Goal: Information Seeking & Learning: Learn about a topic

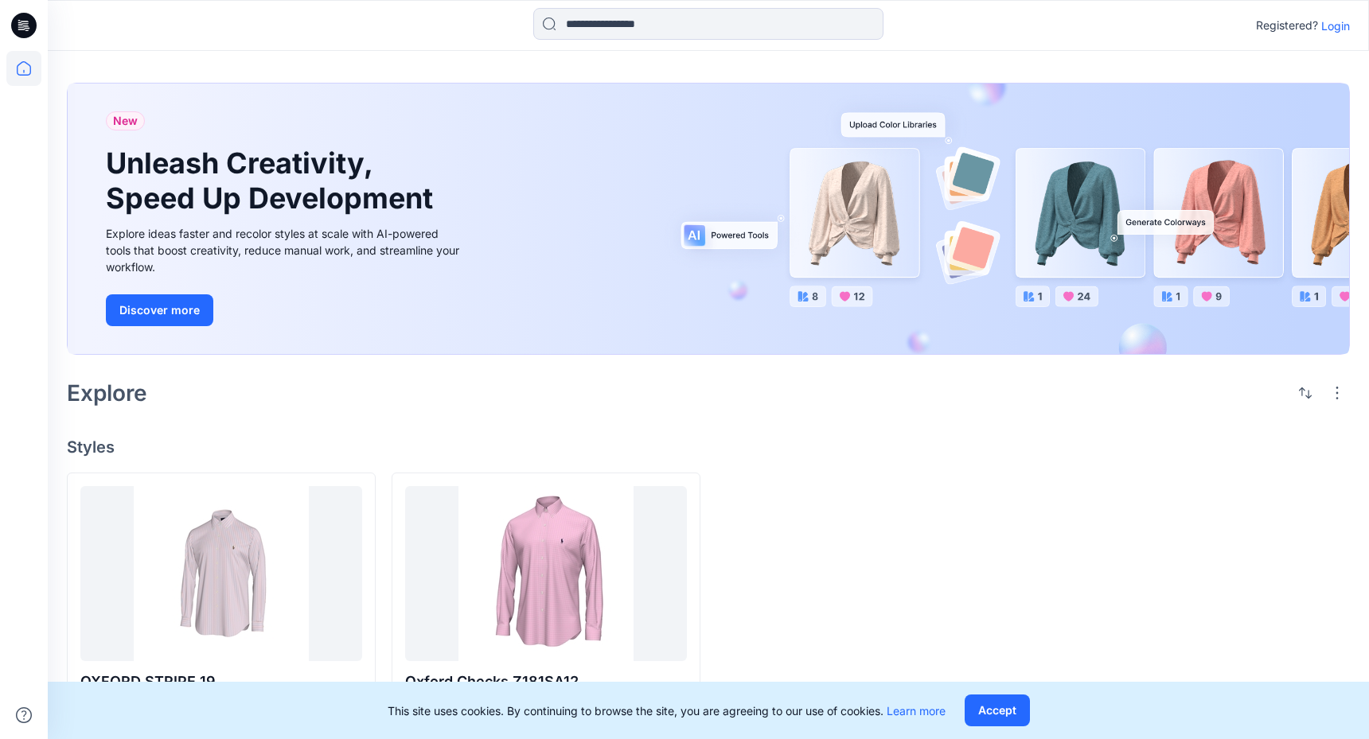
click at [1334, 28] on p "Login" at bounding box center [1335, 26] width 29 height 17
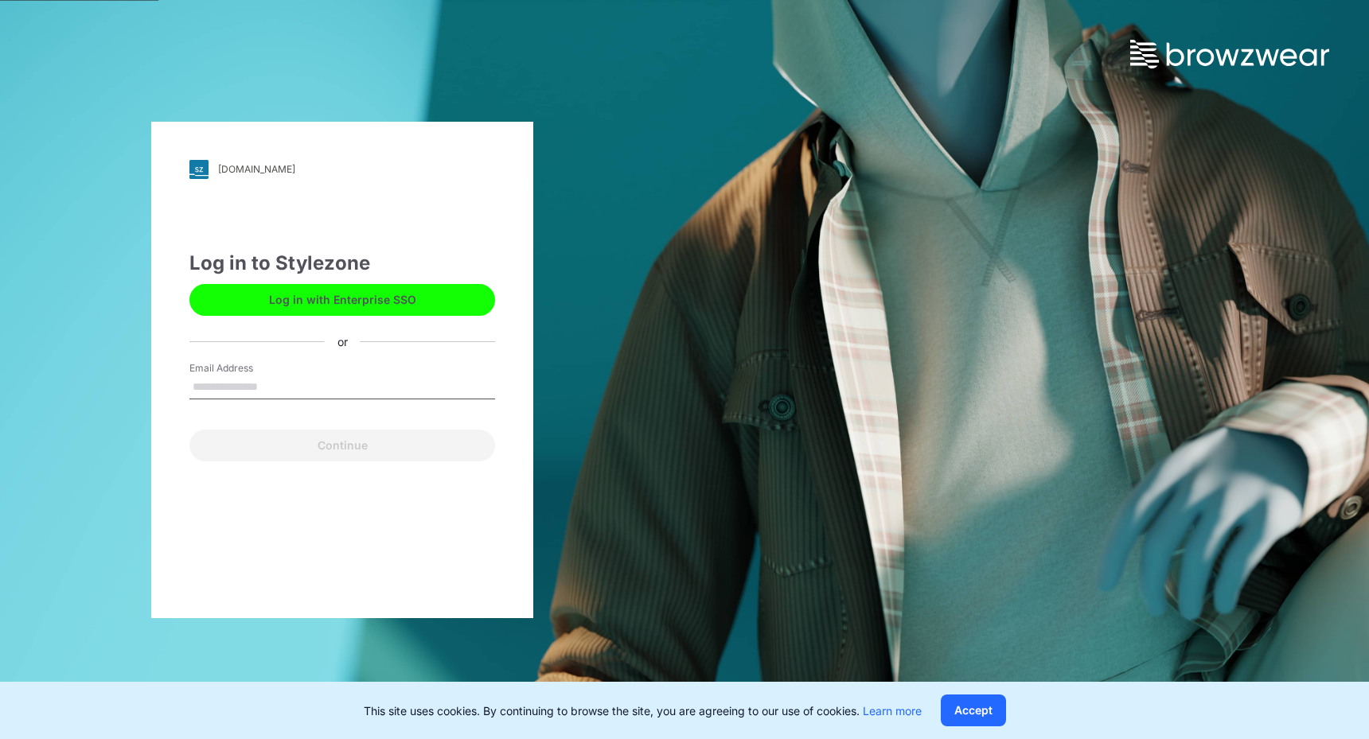
type input "**********"
click at [342, 445] on button "Continue" at bounding box center [342, 446] width 306 height 32
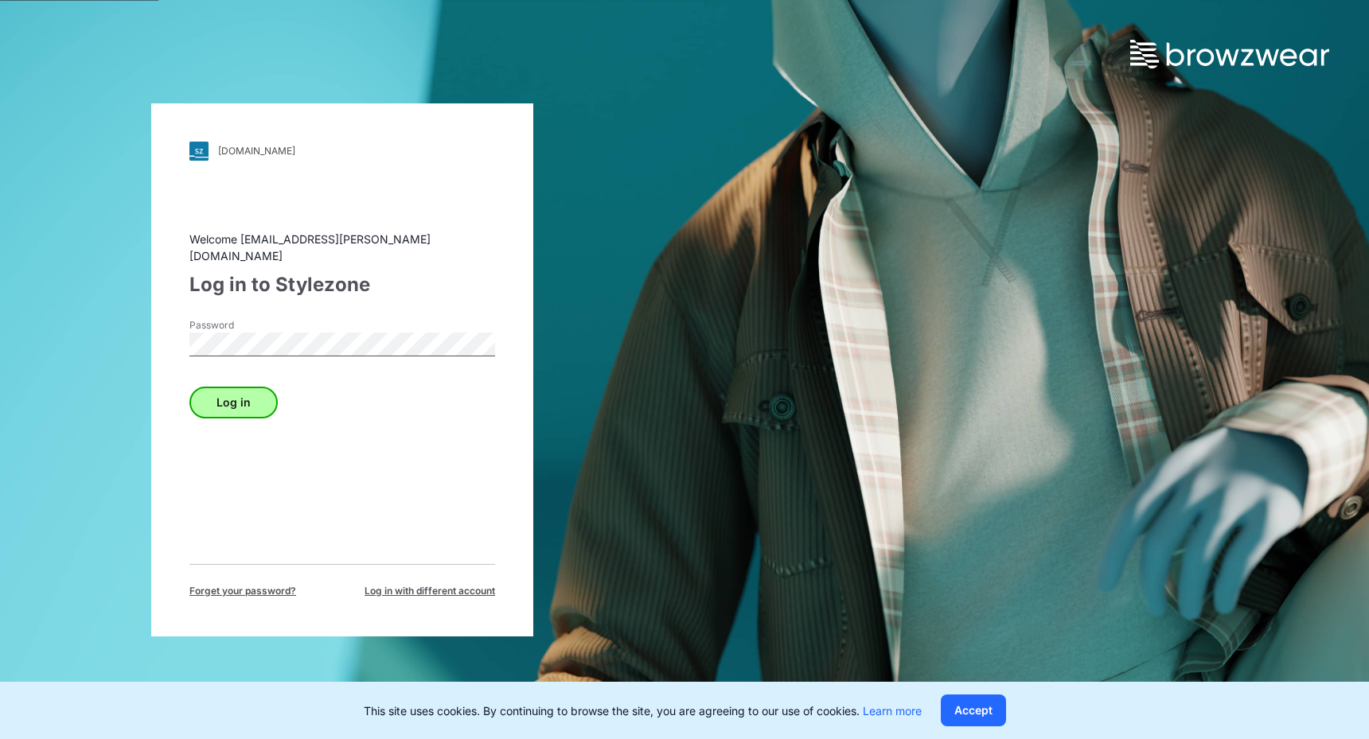
click at [228, 395] on button "Log in" at bounding box center [233, 403] width 88 height 32
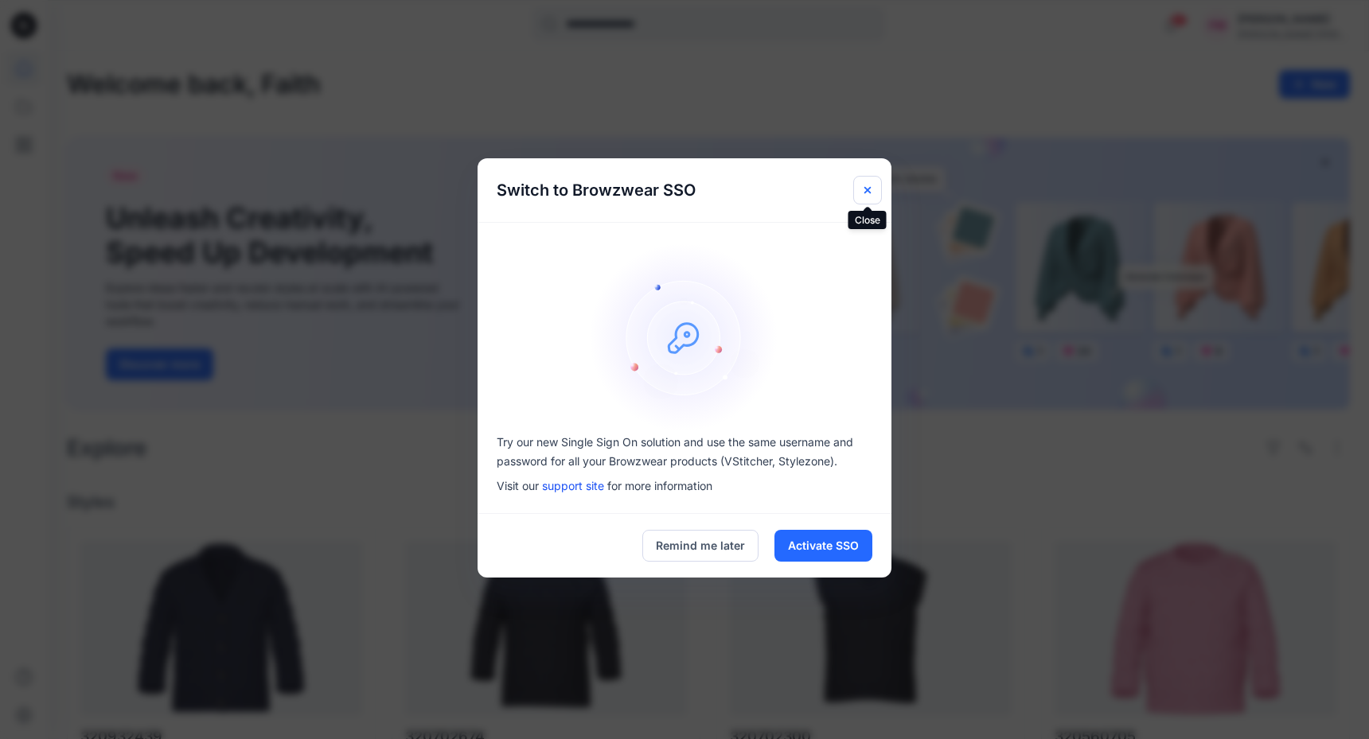
click at [870, 185] on icon "Close" at bounding box center [867, 190] width 13 height 13
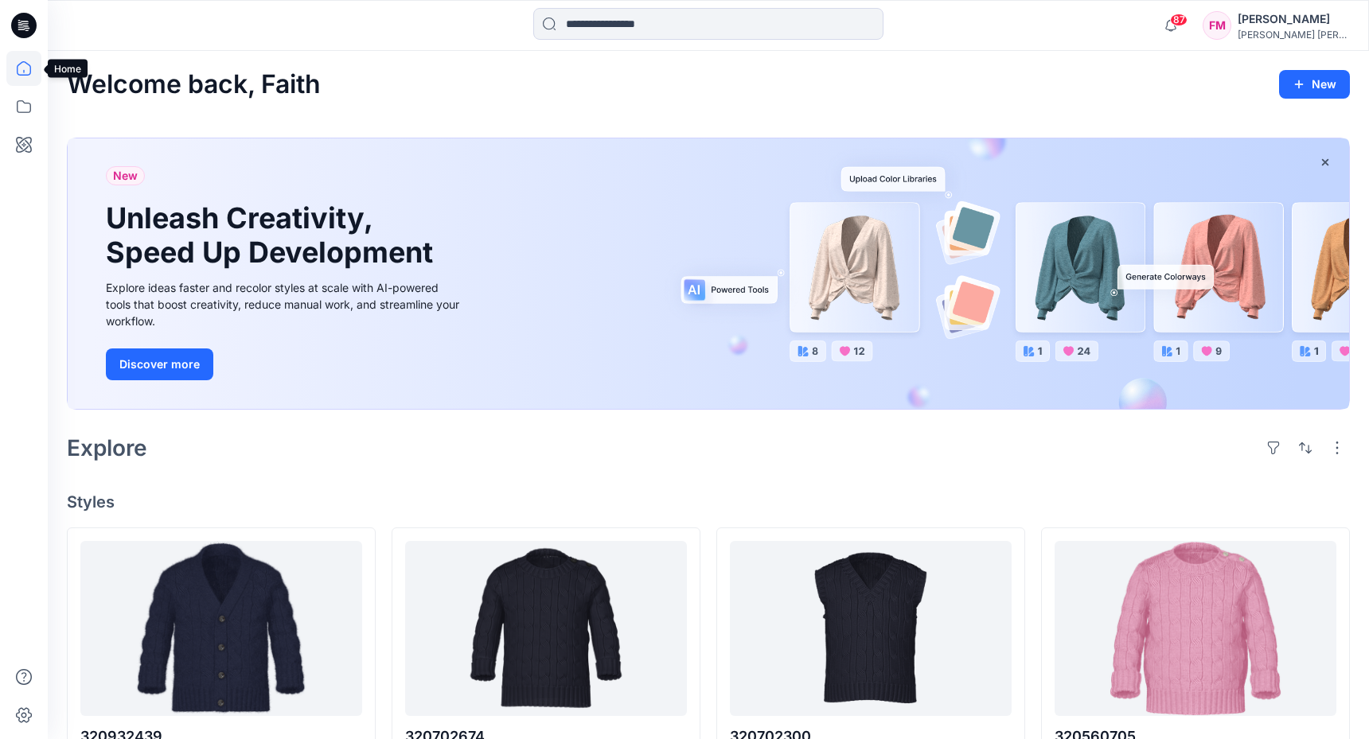
click at [18, 72] on icon at bounding box center [24, 68] width 14 height 14
click at [21, 94] on icon at bounding box center [23, 106] width 35 height 35
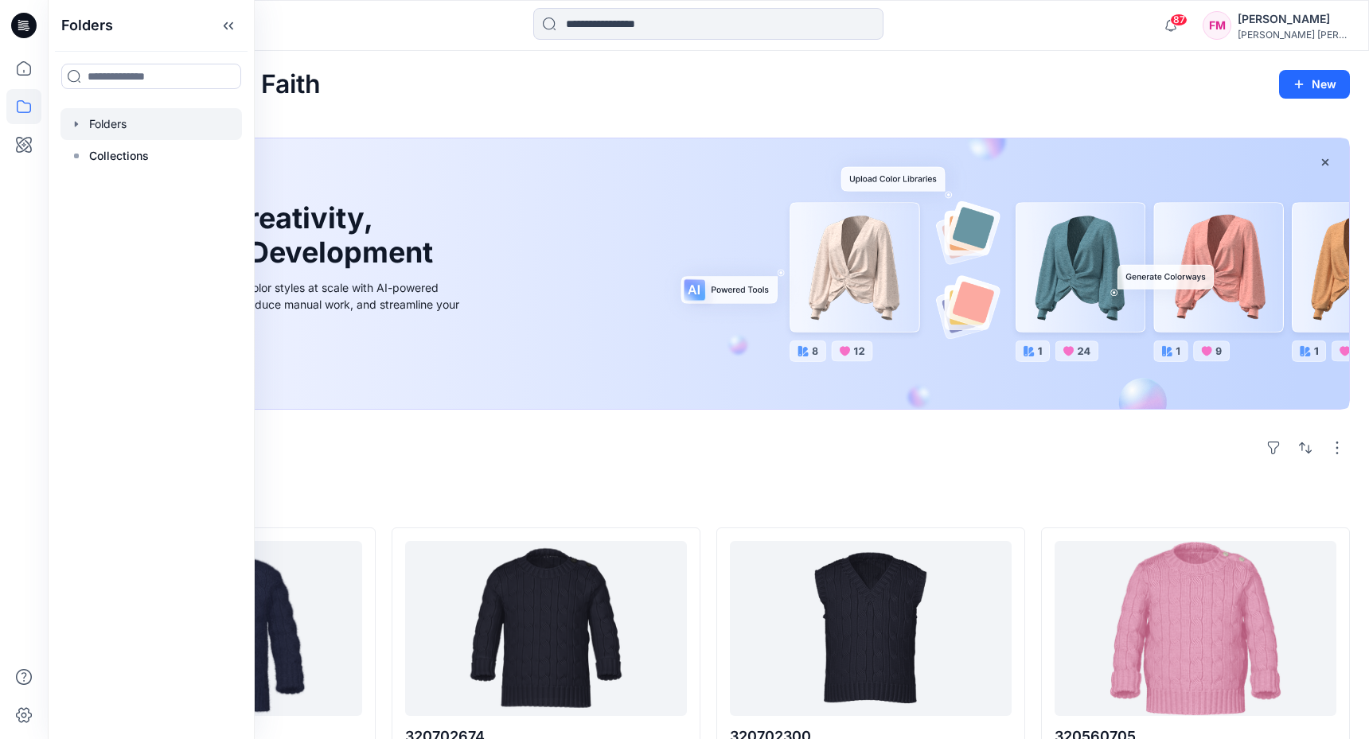
click at [149, 119] on div at bounding box center [150, 124] width 181 height 32
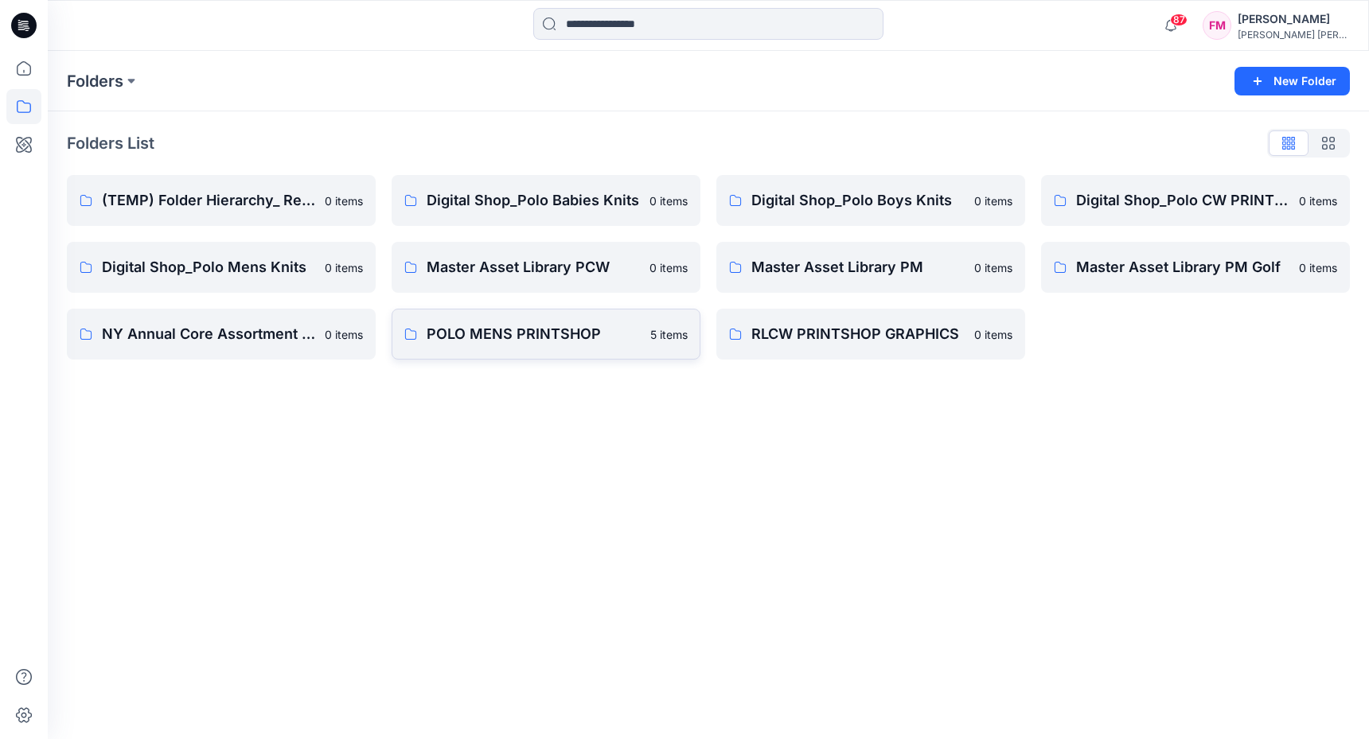
click at [485, 338] on p "POLO MENS PRINTSHOP" at bounding box center [533, 334] width 214 height 22
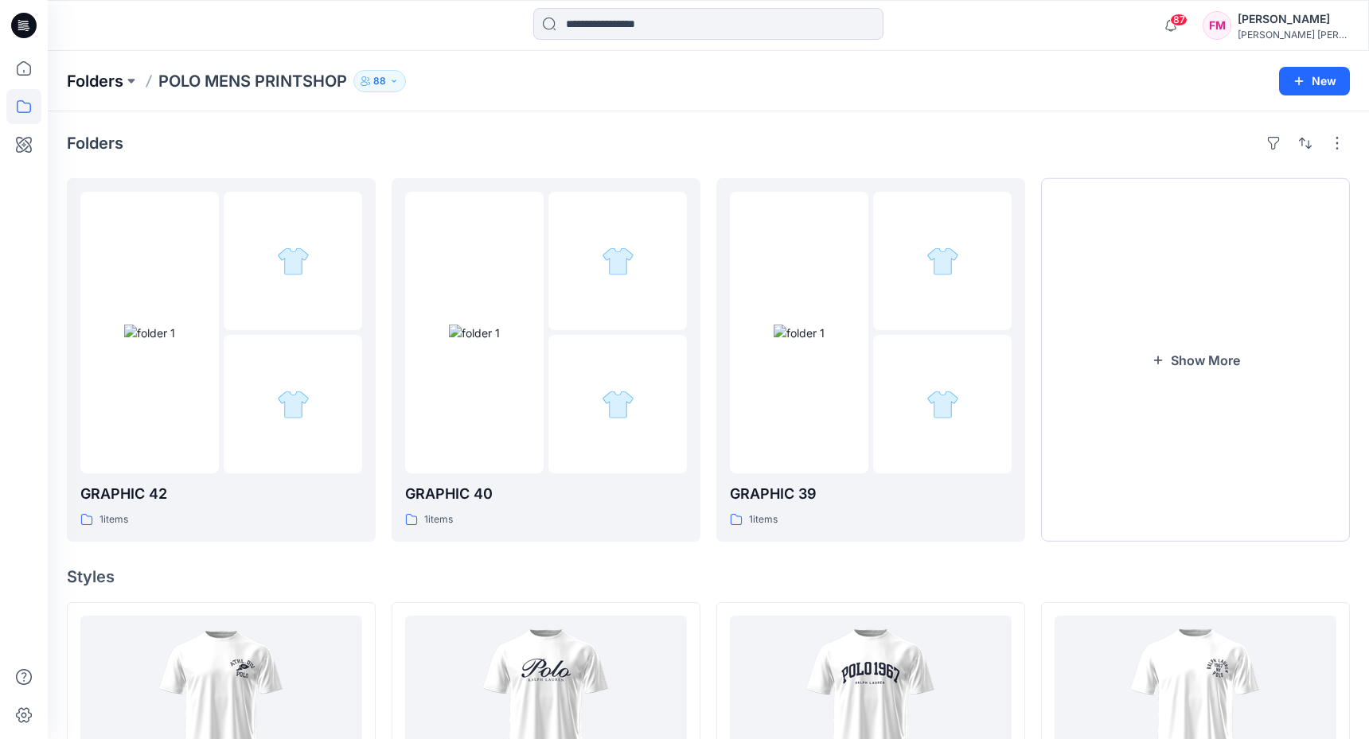
click at [120, 83] on p "Folders" at bounding box center [95, 81] width 56 height 22
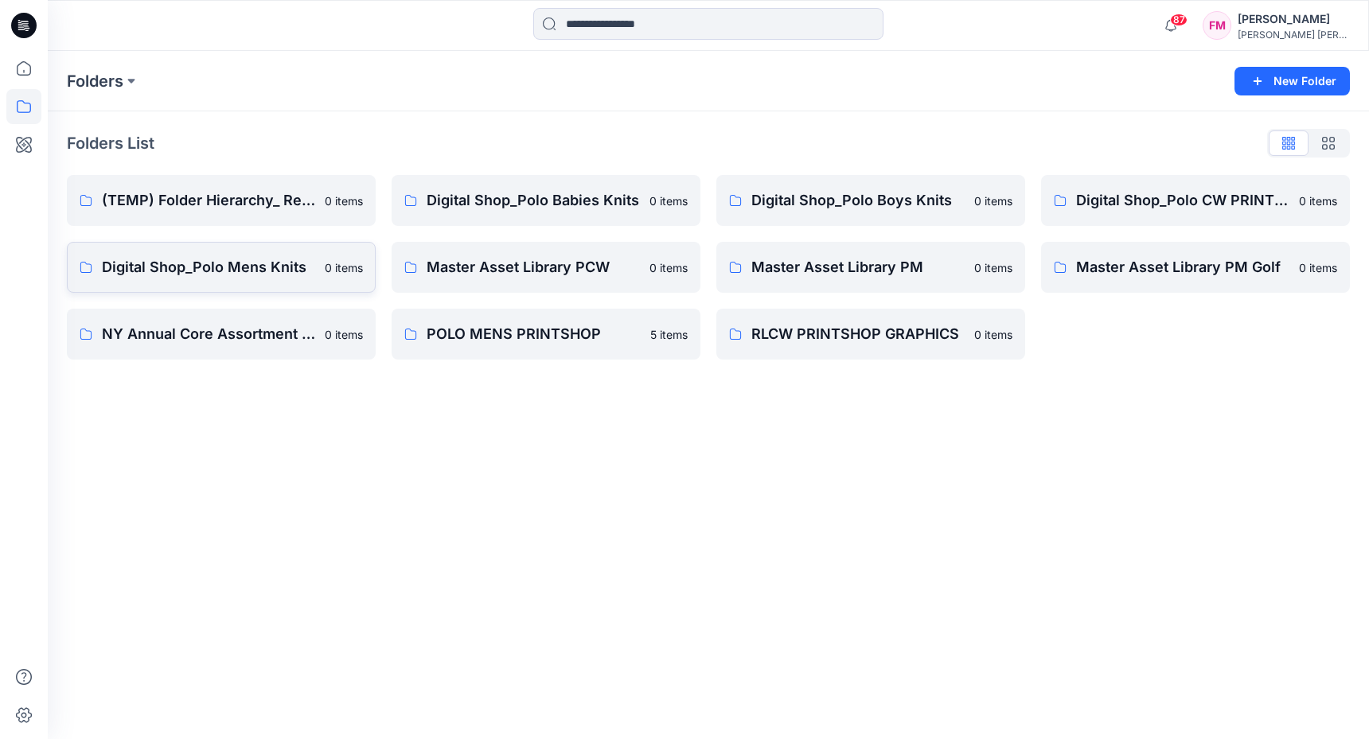
click at [270, 276] on p "Digital Shop_Polo Mens Knits" at bounding box center [208, 267] width 213 height 22
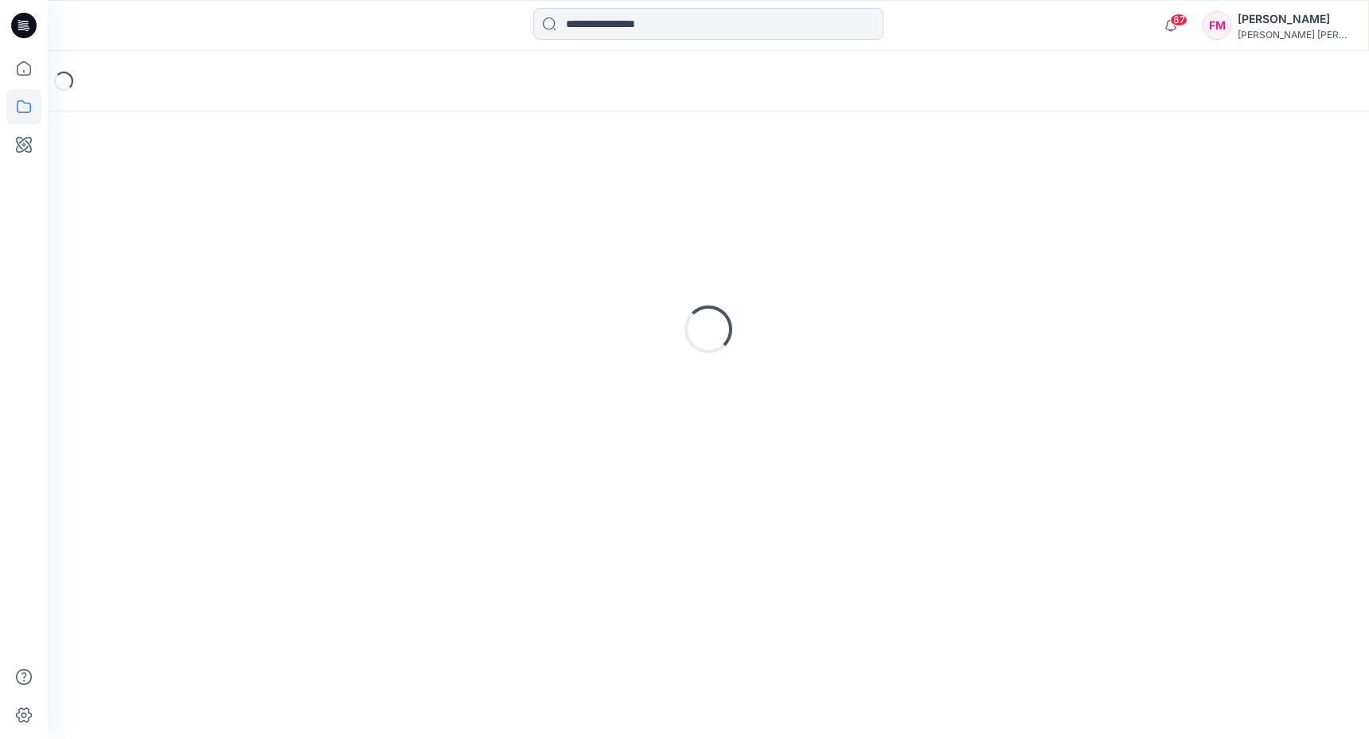
click at [270, 276] on div "Loading..." at bounding box center [708, 329] width 1283 height 398
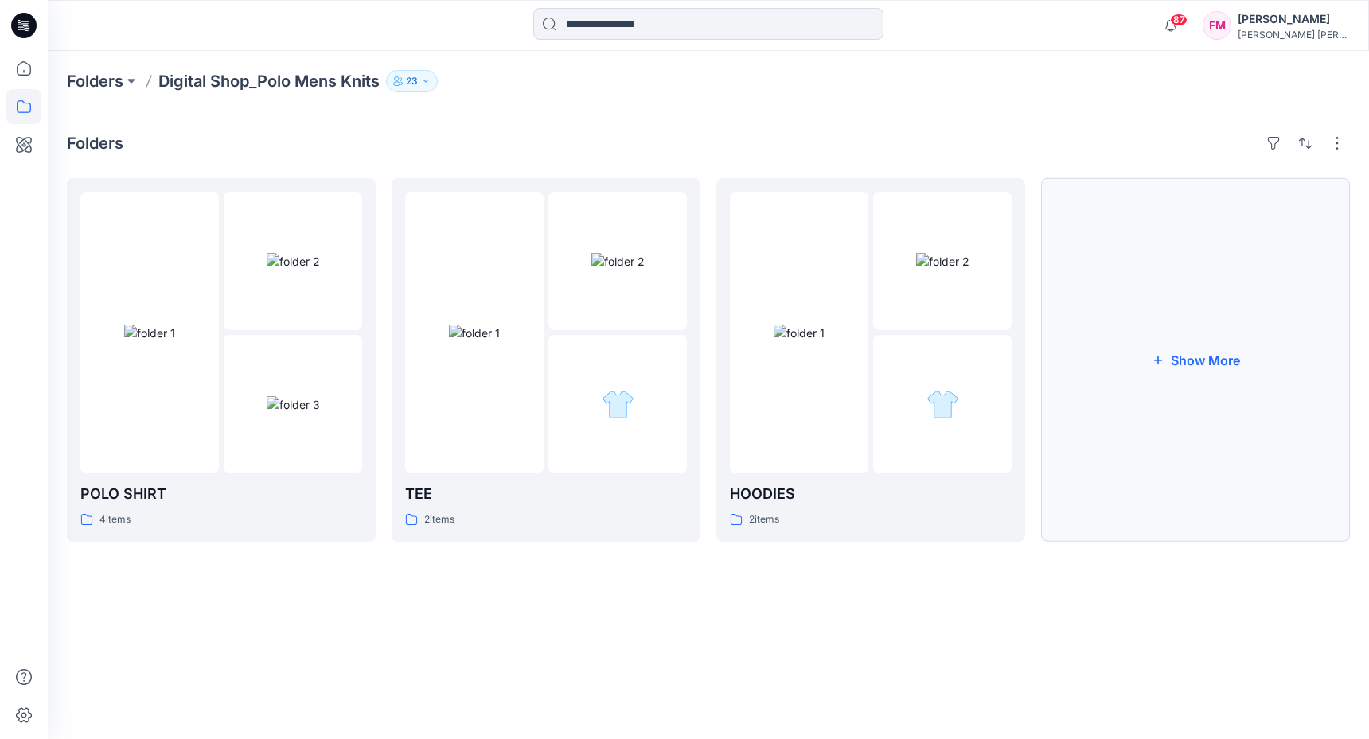
click at [1174, 337] on button "Show More" at bounding box center [1195, 360] width 309 height 364
click at [121, 80] on p "Folders" at bounding box center [95, 81] width 56 height 22
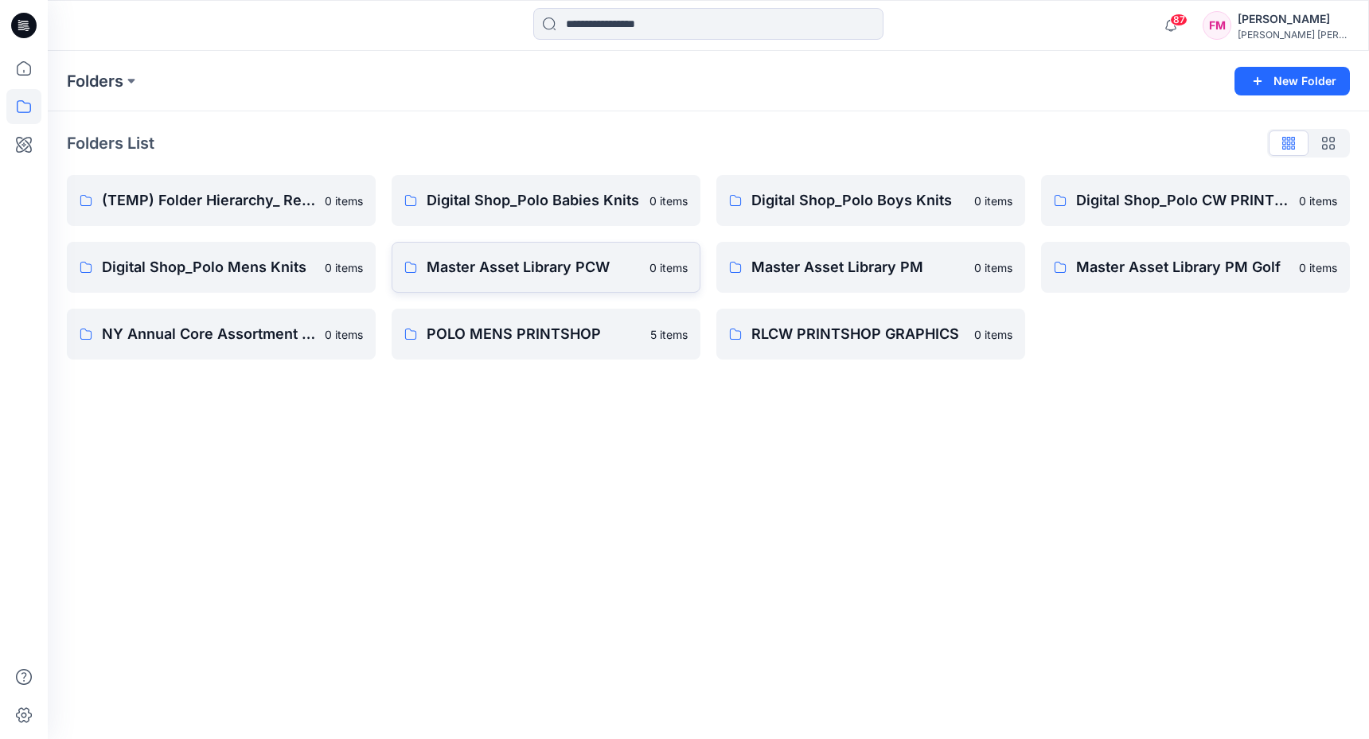
click at [466, 275] on p "Master Asset Library PCW" at bounding box center [532, 267] width 213 height 22
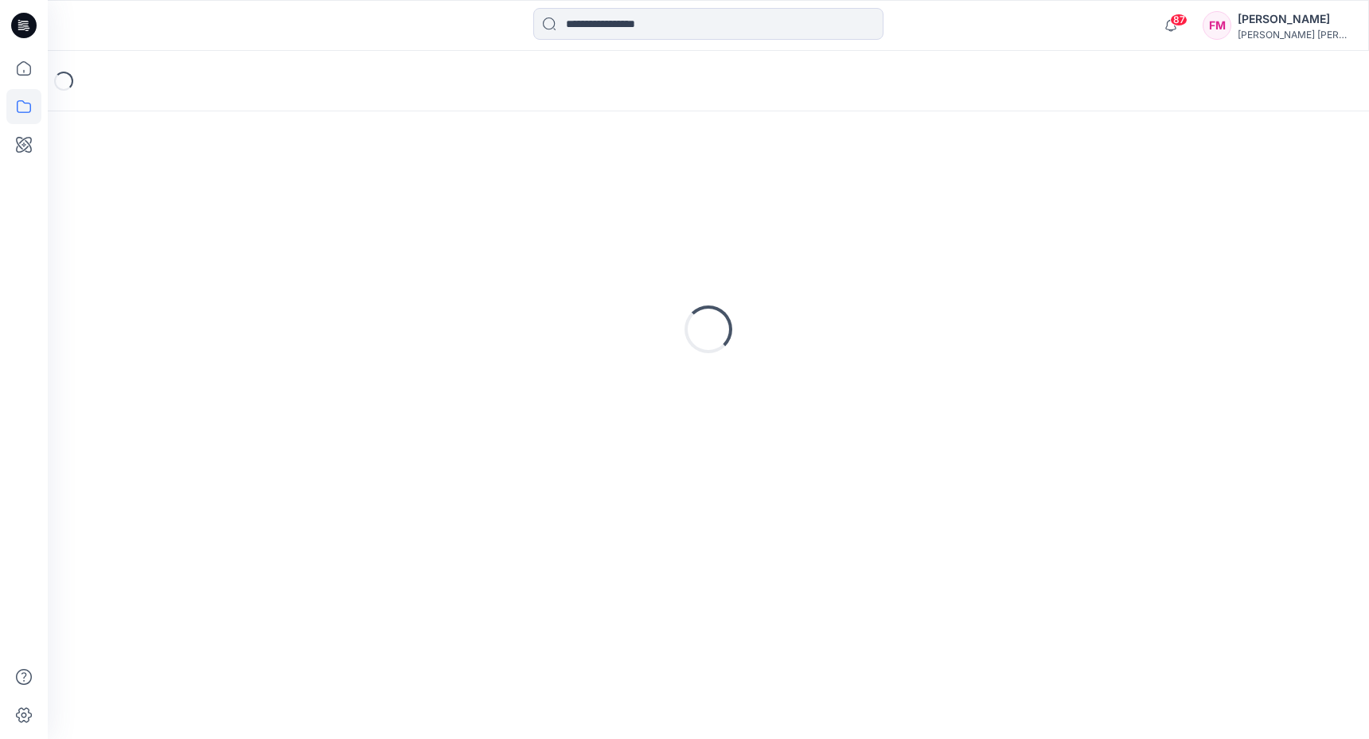
click at [466, 275] on div "Loading..." at bounding box center [708, 329] width 1283 height 398
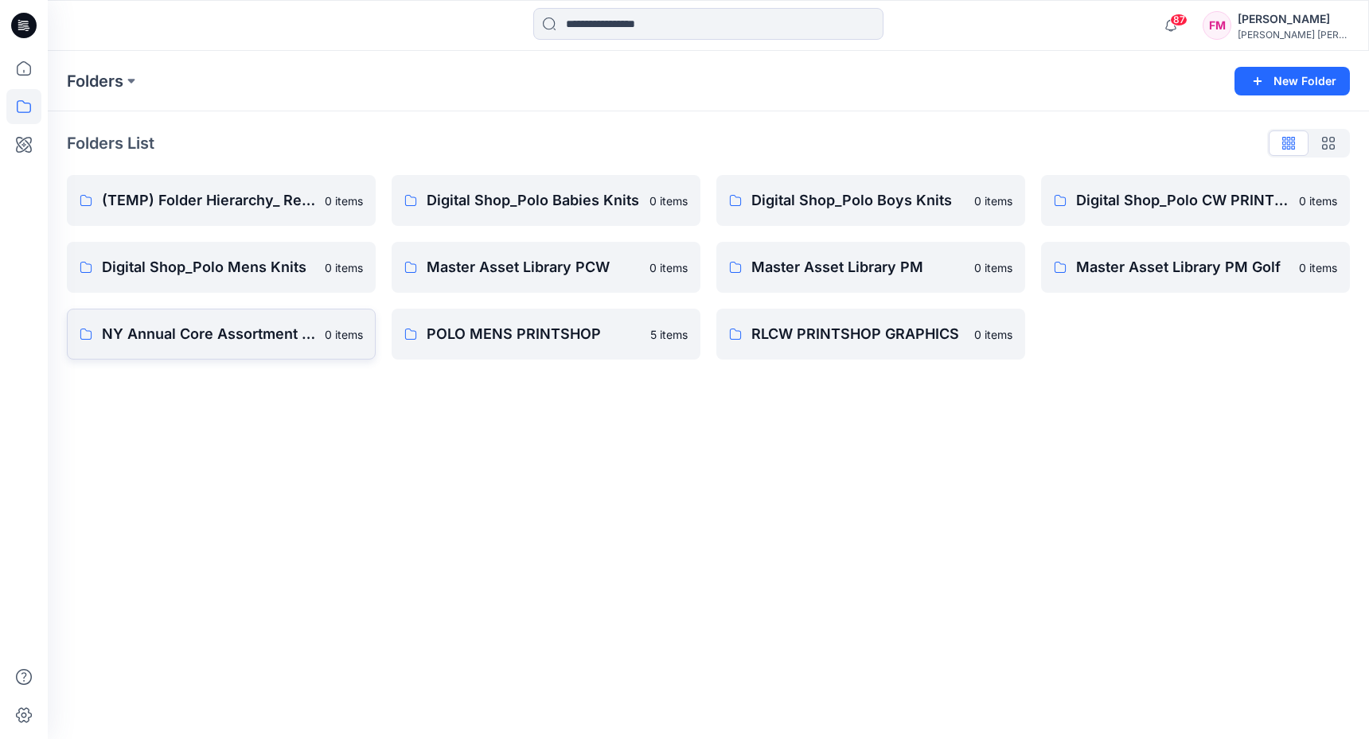
click at [253, 337] on p "NY Annual Core Assortment Digital Lib" at bounding box center [208, 334] width 213 height 22
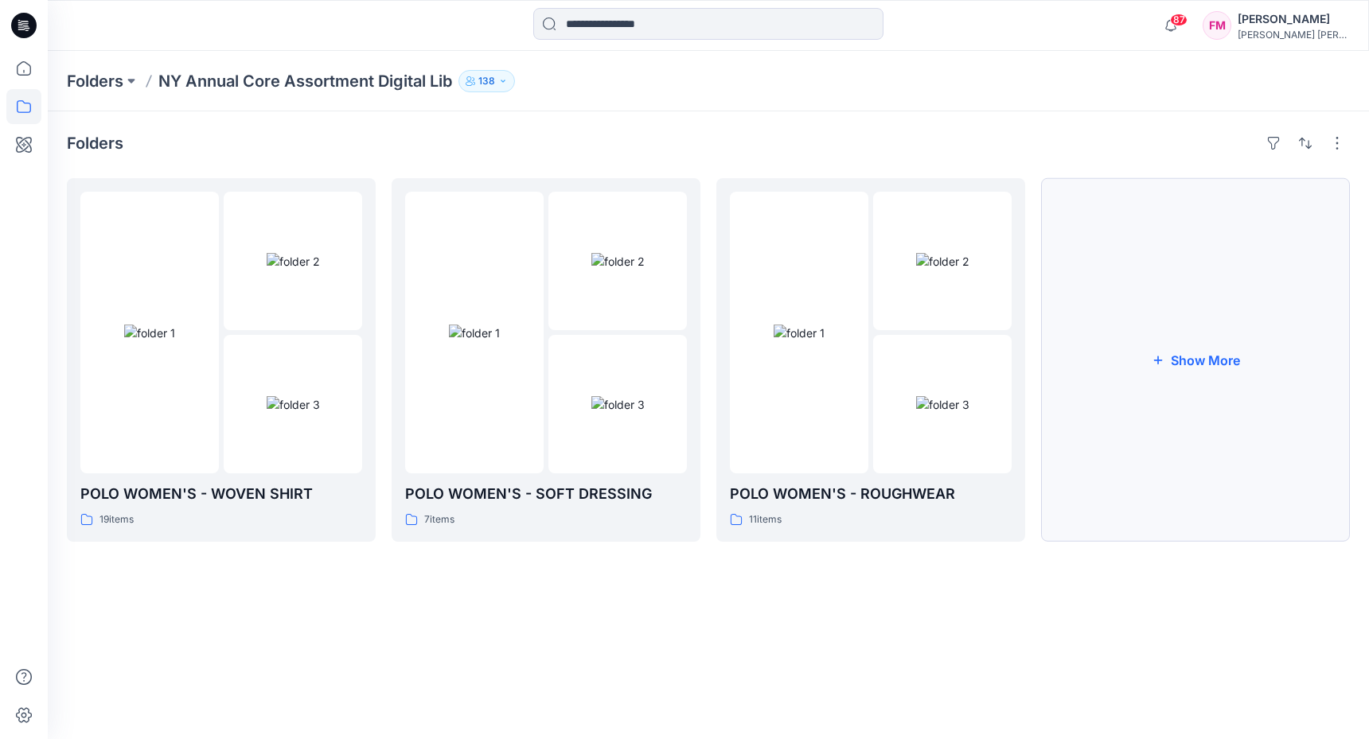
click at [1159, 371] on button "Show More" at bounding box center [1195, 360] width 309 height 364
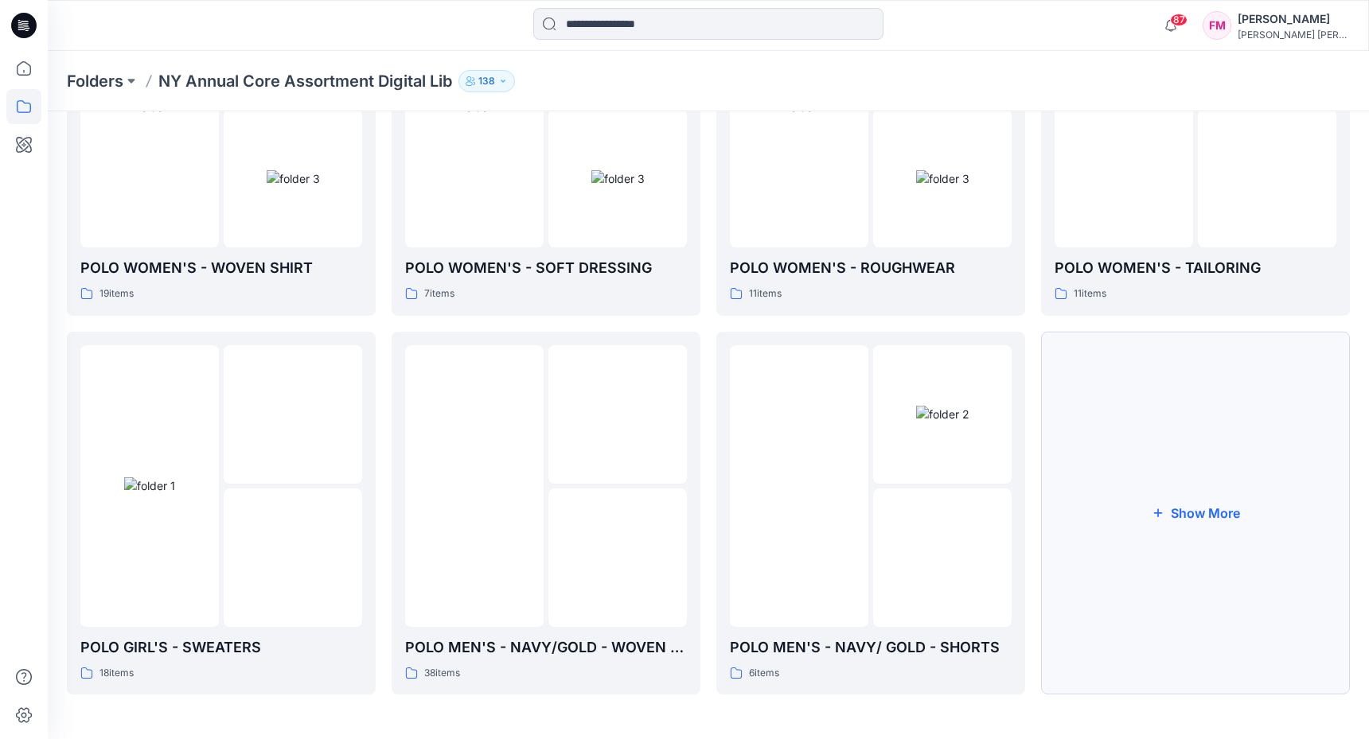
scroll to position [225, 0]
click at [1158, 499] on button "Show More" at bounding box center [1195, 515] width 309 height 364
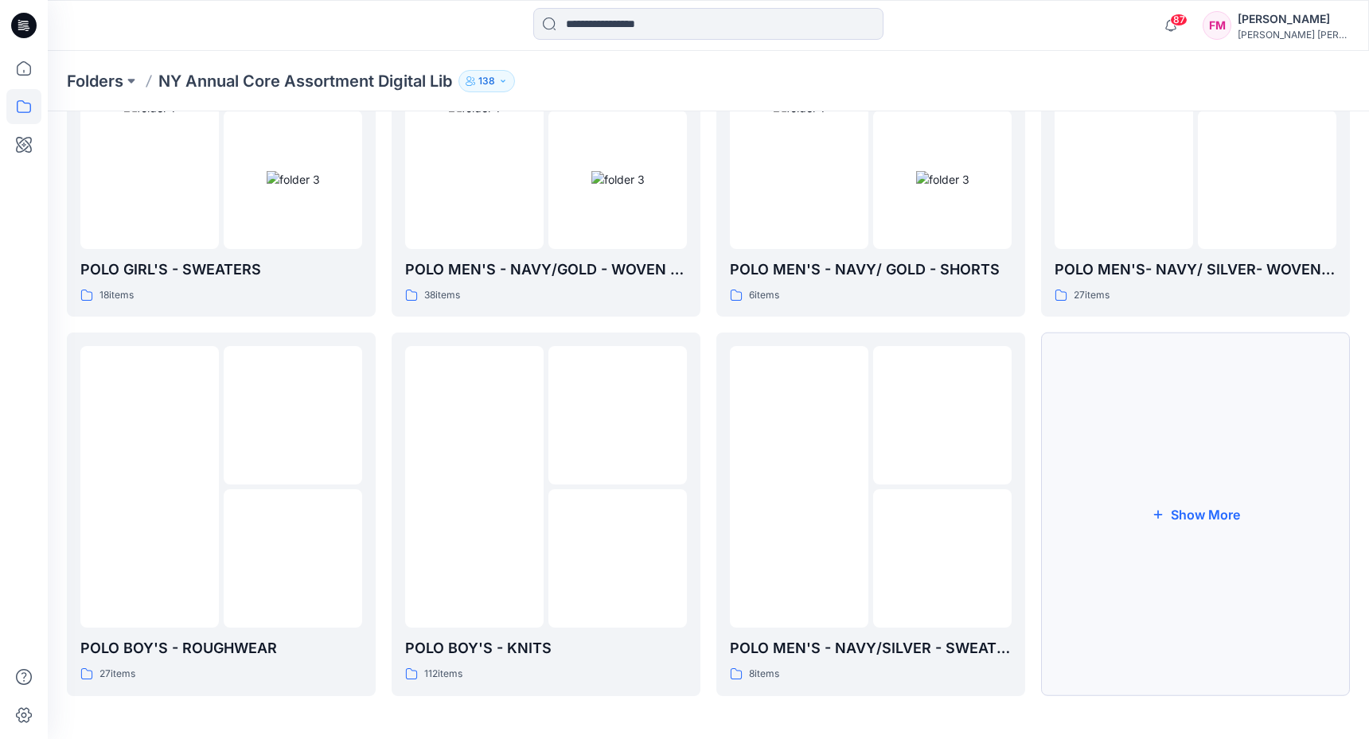
scroll to position [603, 0]
click at [1210, 446] on button "Show More" at bounding box center [1195, 515] width 309 height 364
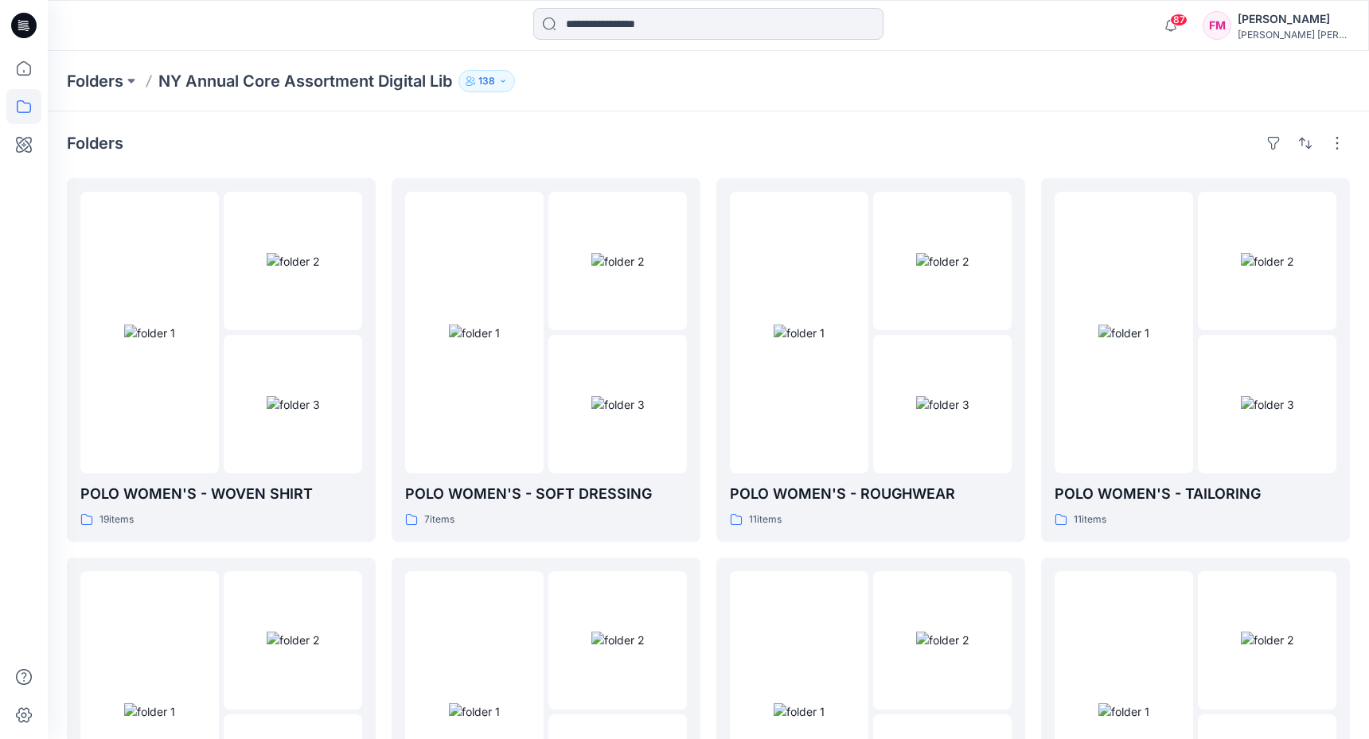
scroll to position [0, 0]
click at [733, 17] on input at bounding box center [708, 24] width 350 height 32
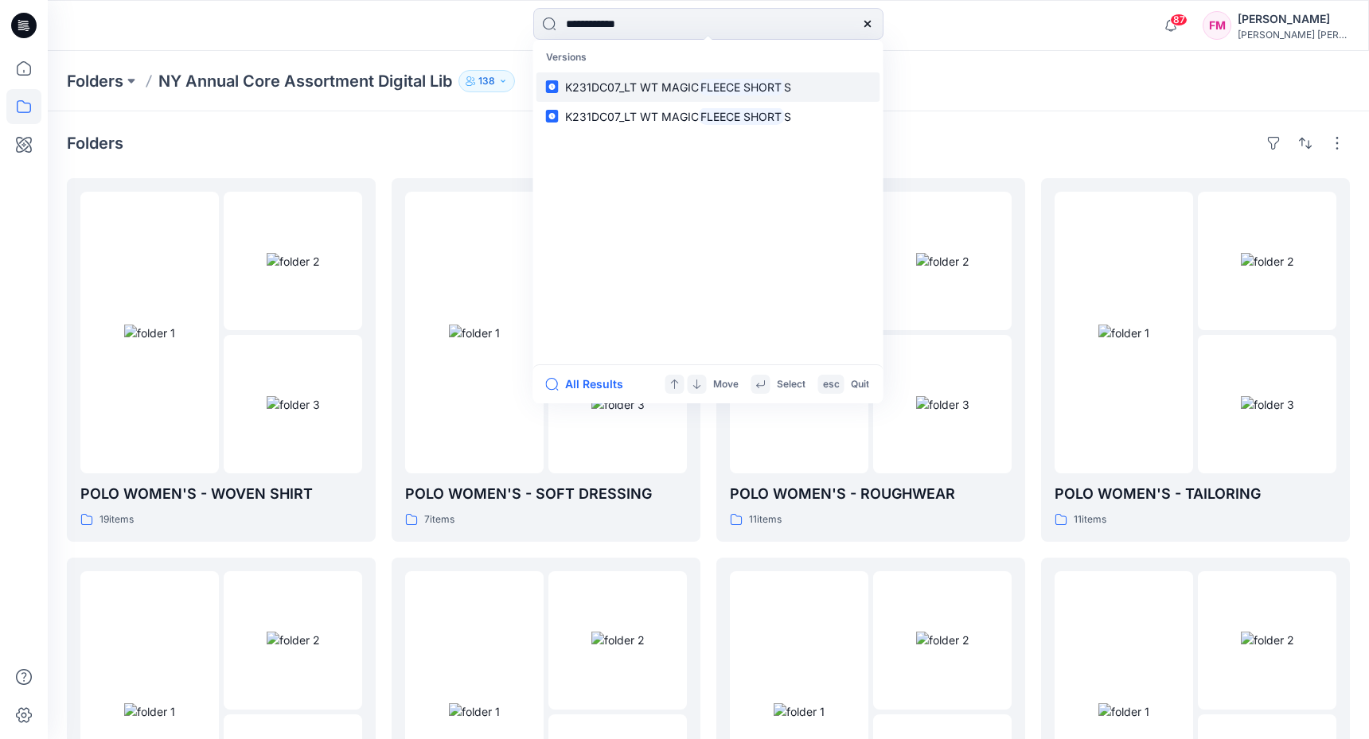
type input "**********"
click at [725, 90] on mark "FLEECE SHORT" at bounding box center [742, 87] width 86 height 18
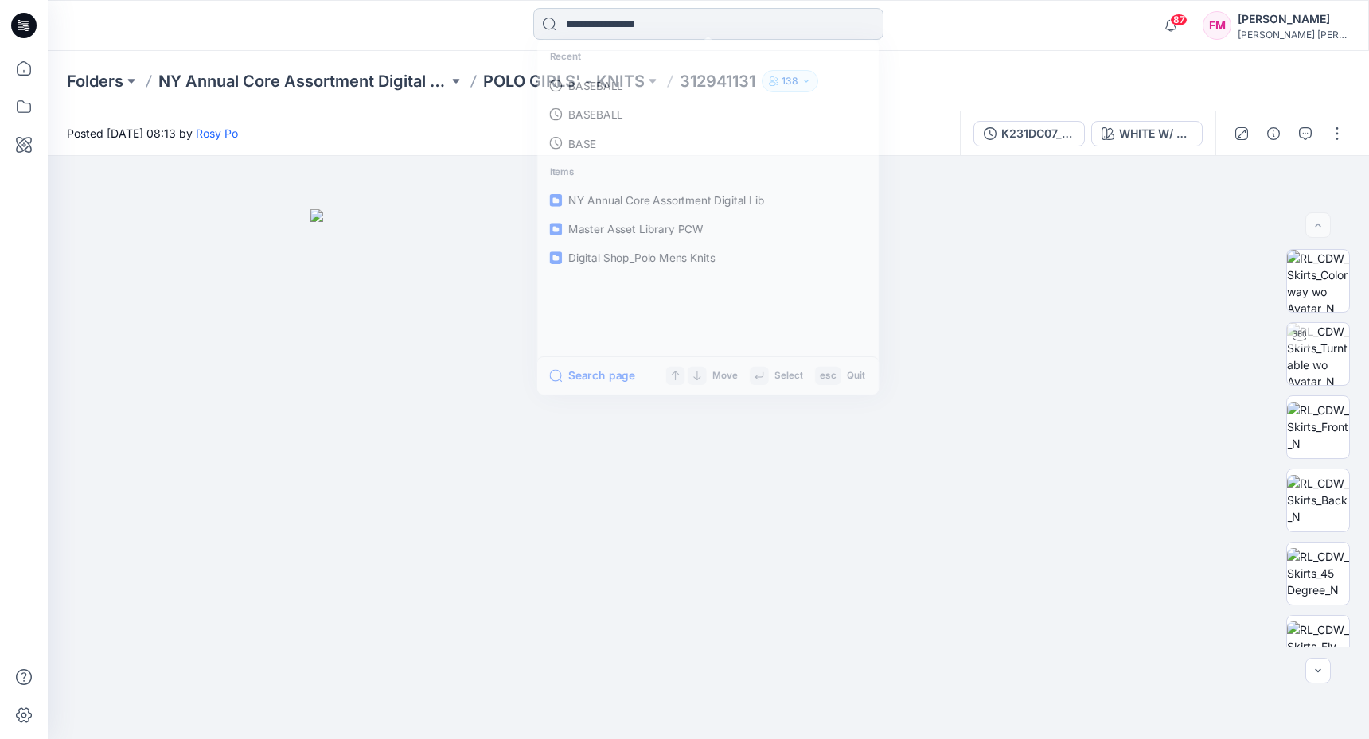
click at [689, 25] on input at bounding box center [708, 24] width 350 height 32
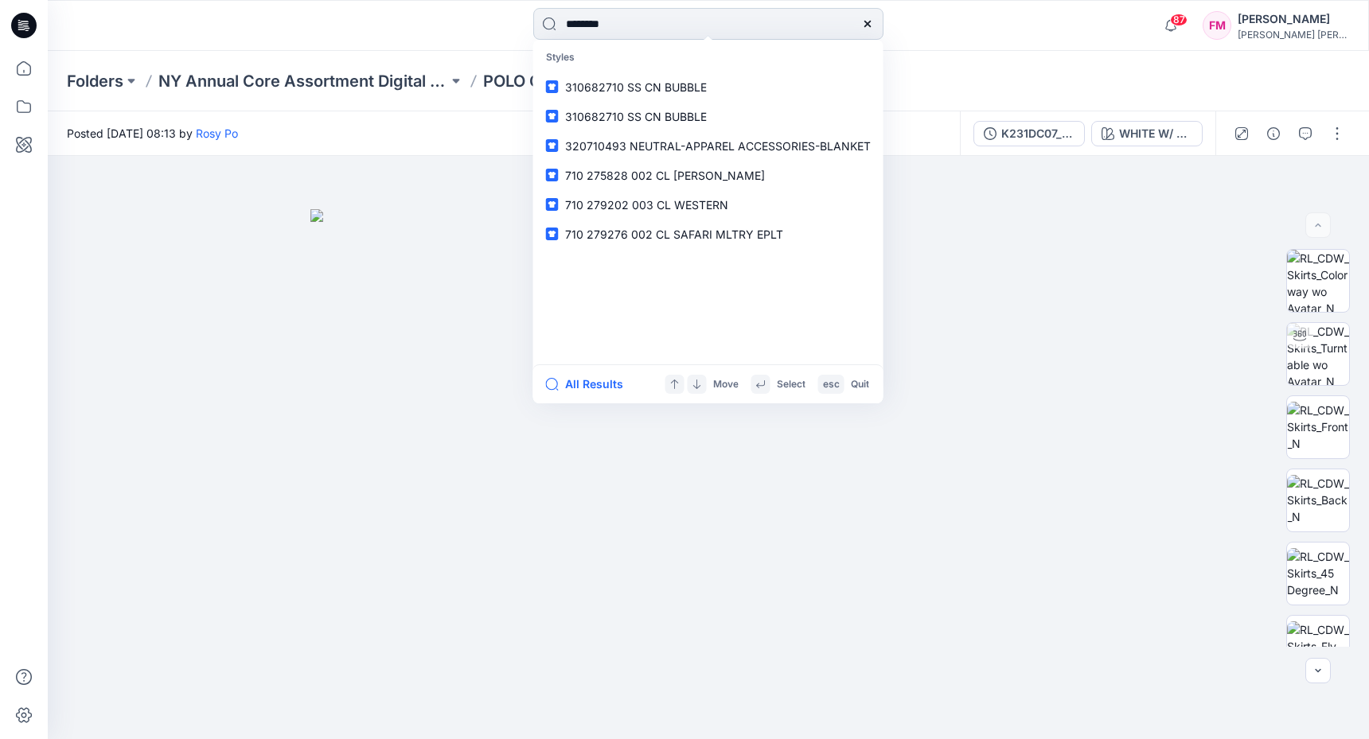
type input "*********"
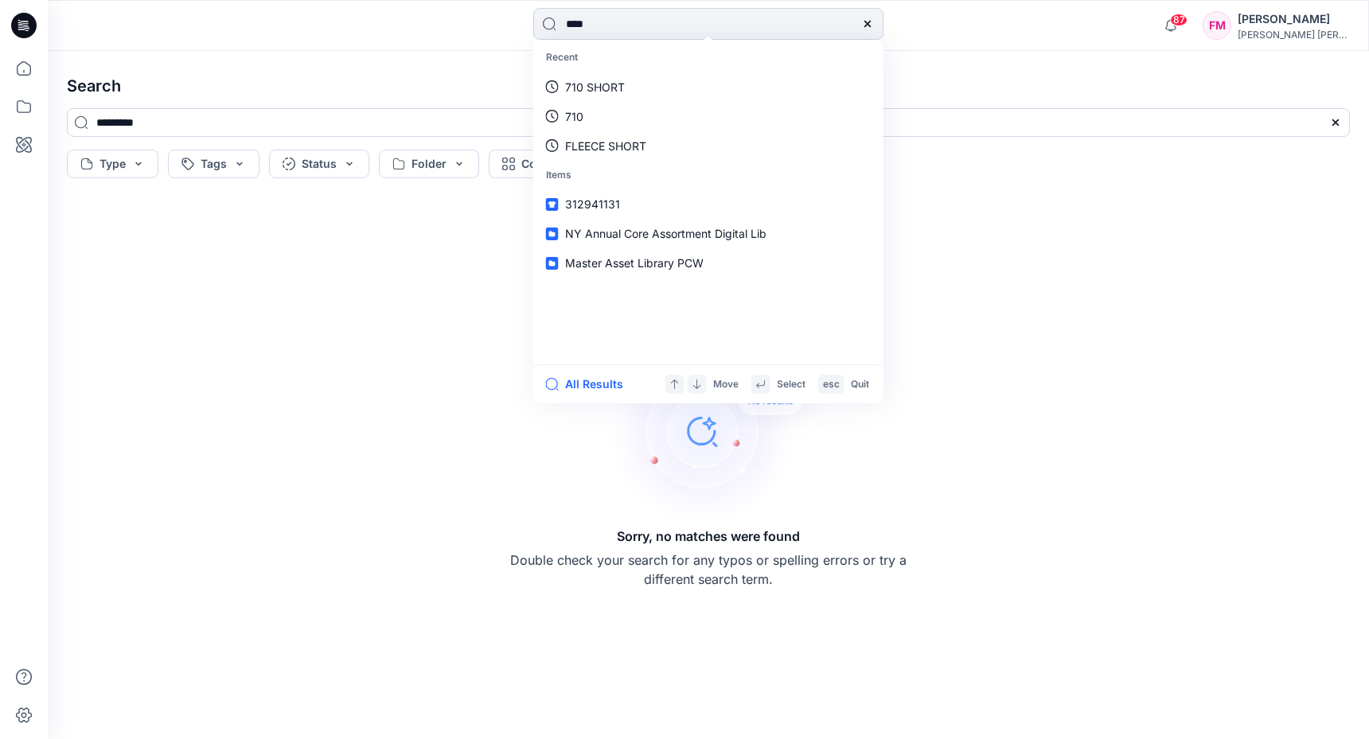
type input "*****"
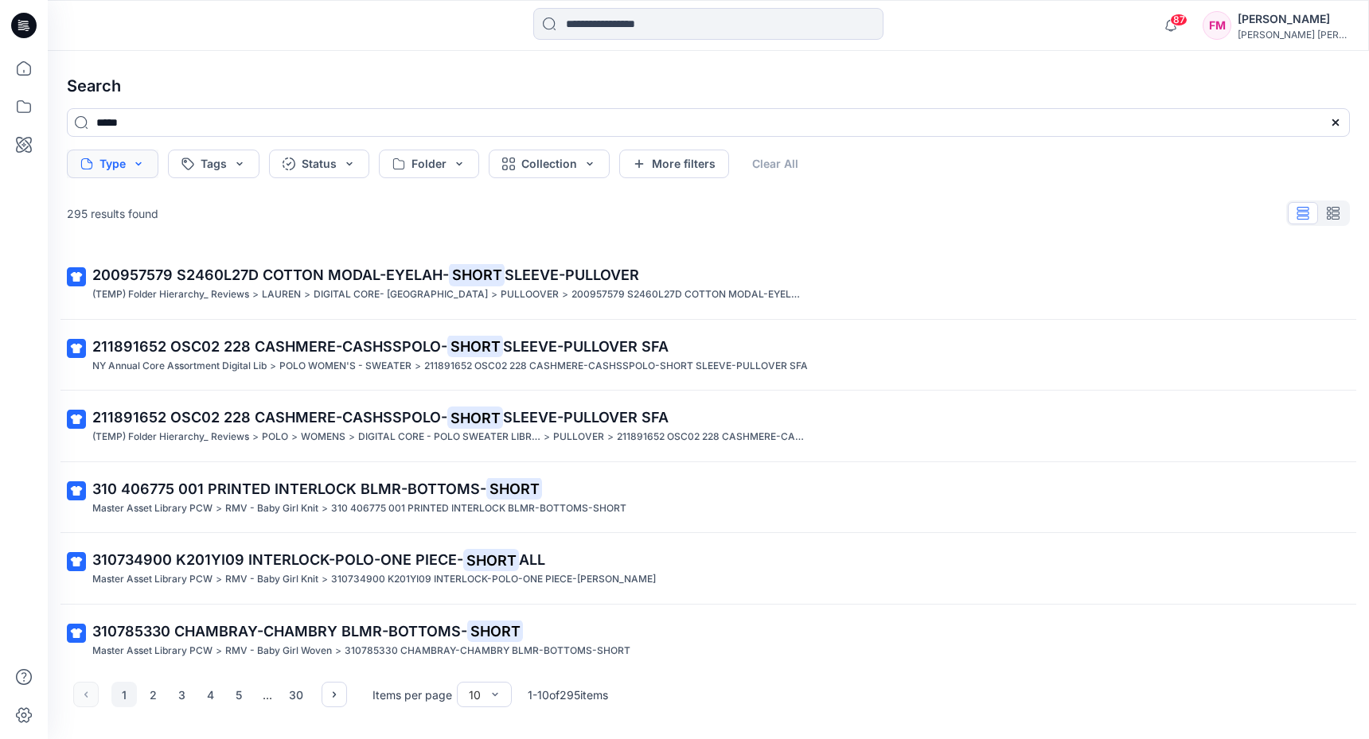
click at [137, 164] on button "Type" at bounding box center [113, 164] width 92 height 29
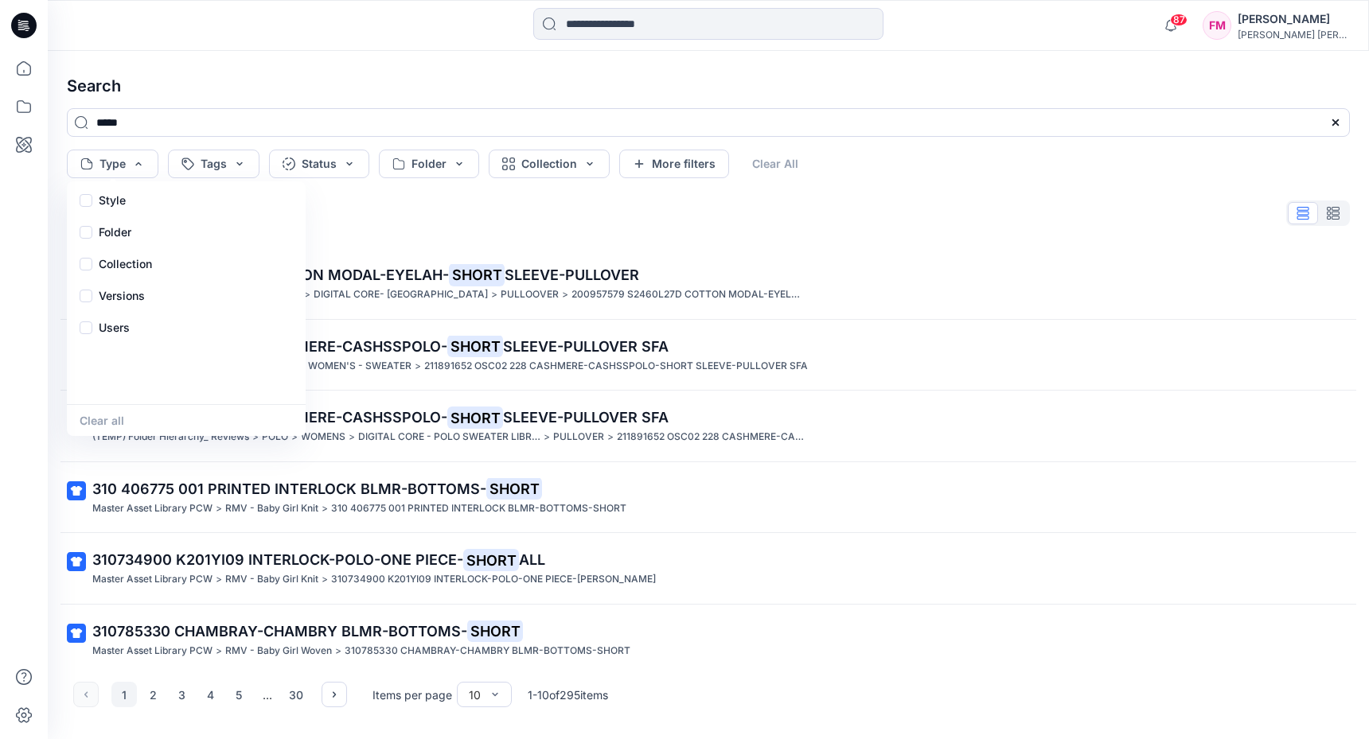
click at [213, 95] on h4 "Search" at bounding box center [708, 86] width 1308 height 45
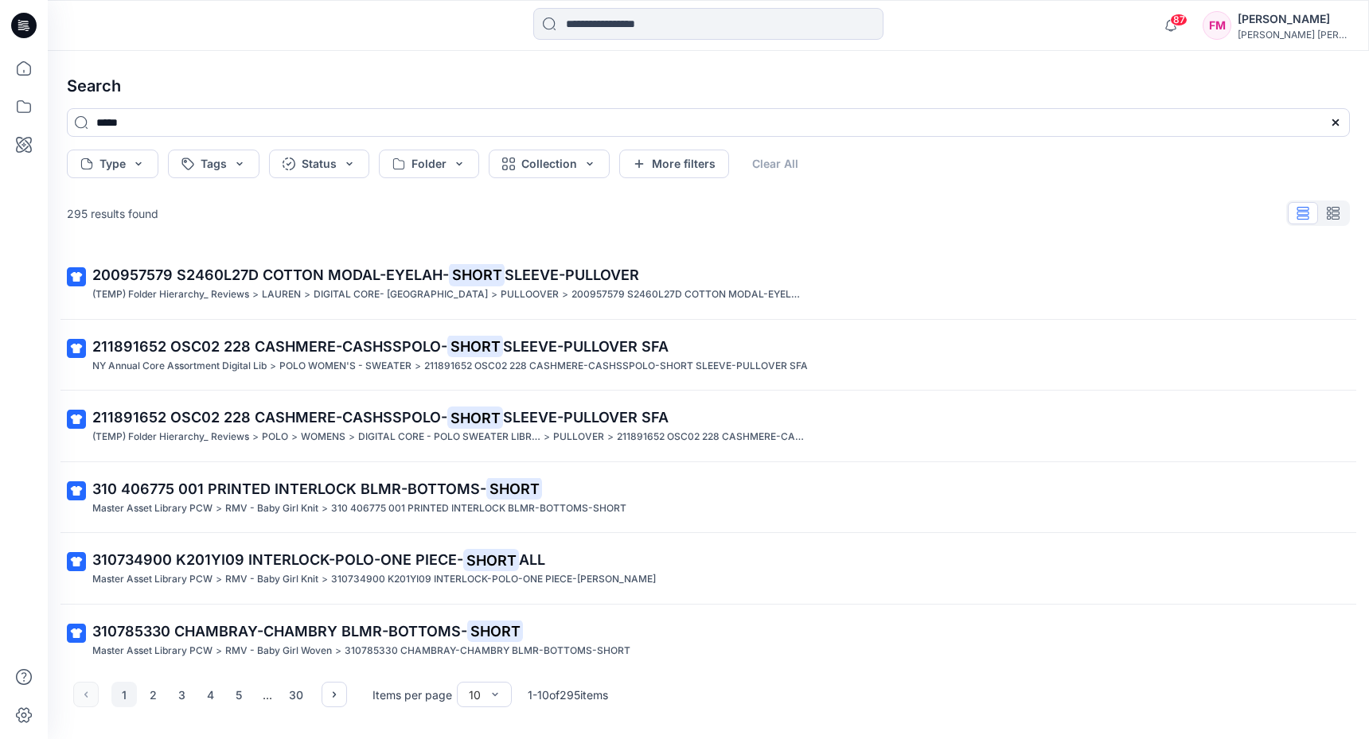
click at [464, 178] on div "Search ***** Type Tags Status Folder Collection More filters Clear All 295 resu…" at bounding box center [708, 395] width 1321 height 688
click at [459, 173] on button "Folder" at bounding box center [429, 164] width 100 height 29
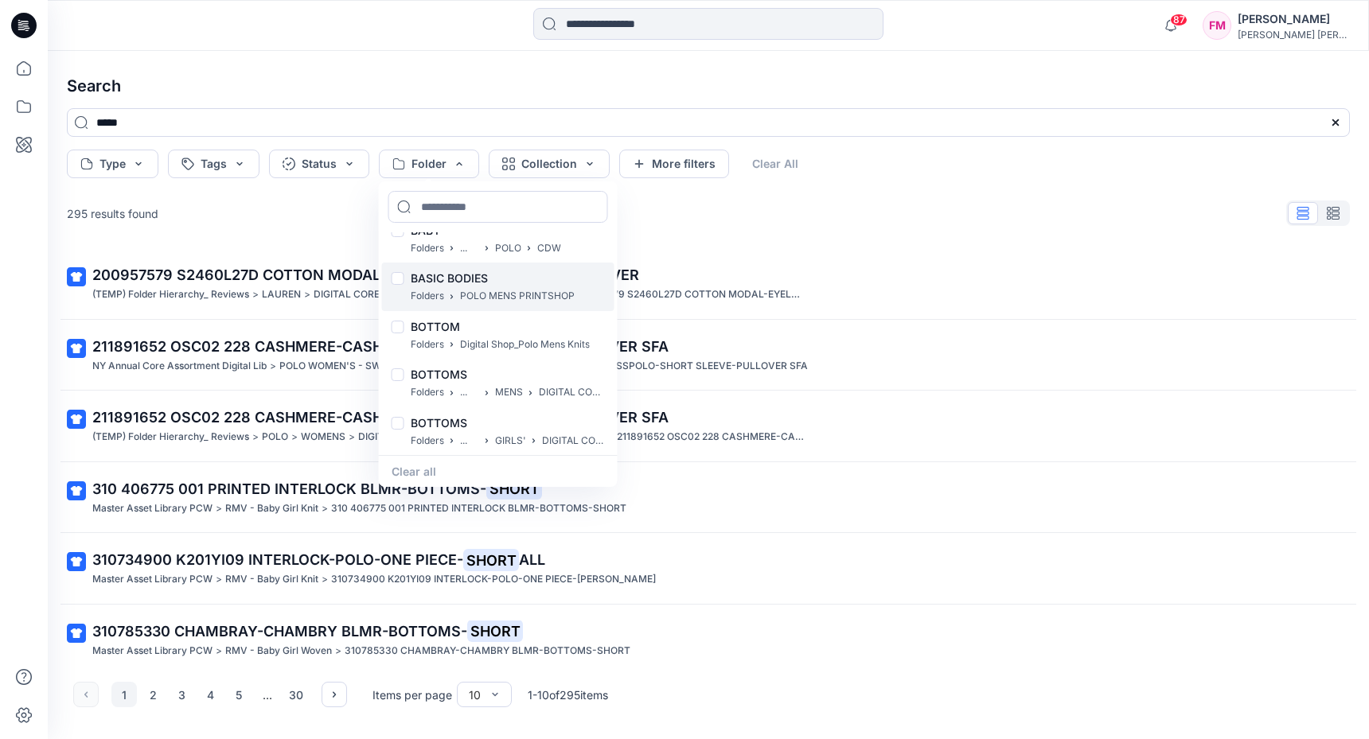
scroll to position [175, 0]
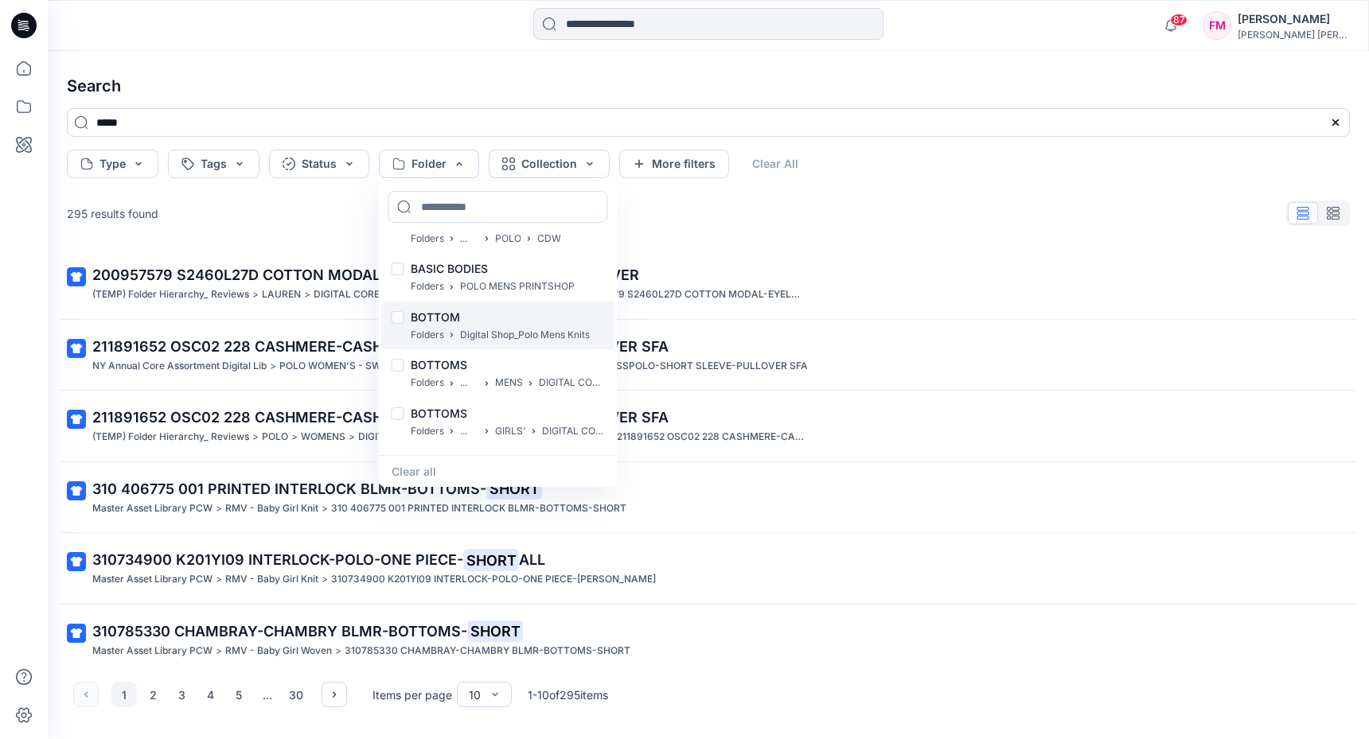
click at [398, 315] on div at bounding box center [397, 319] width 13 height 17
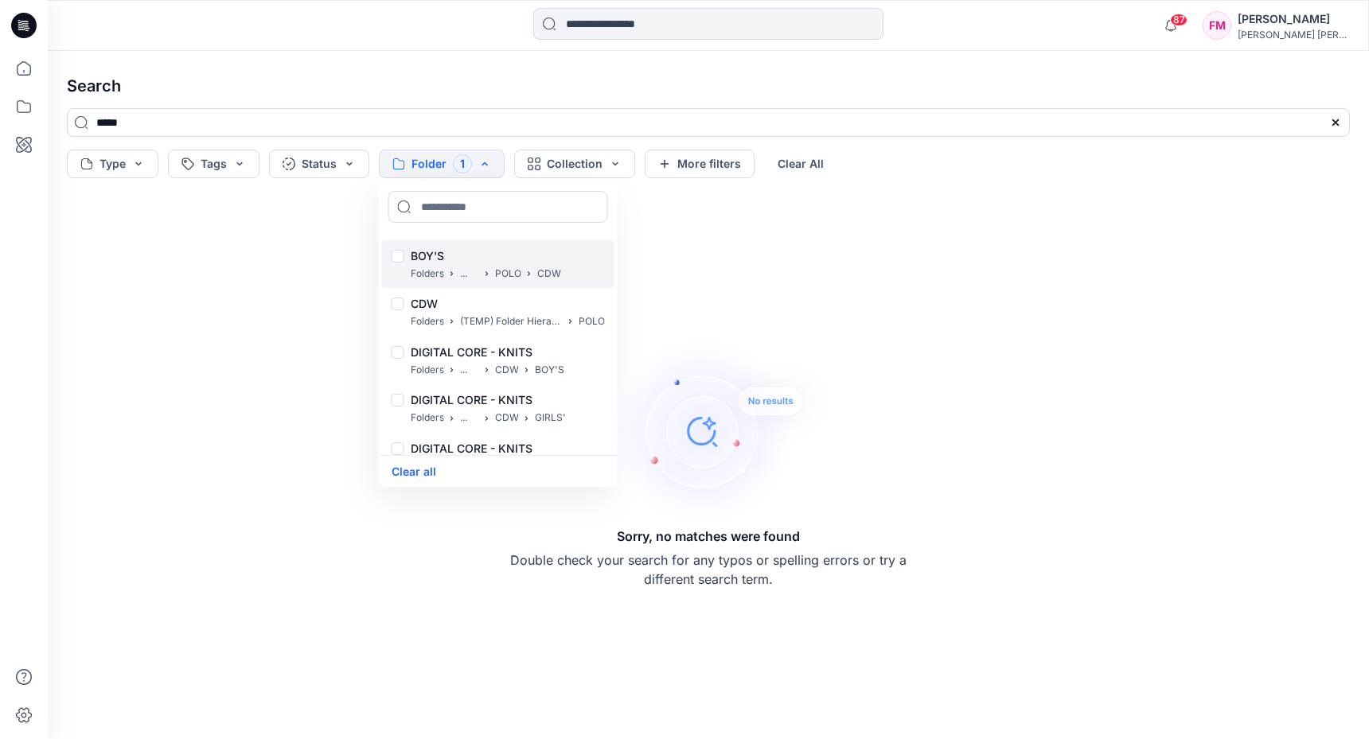
scroll to position [487, 0]
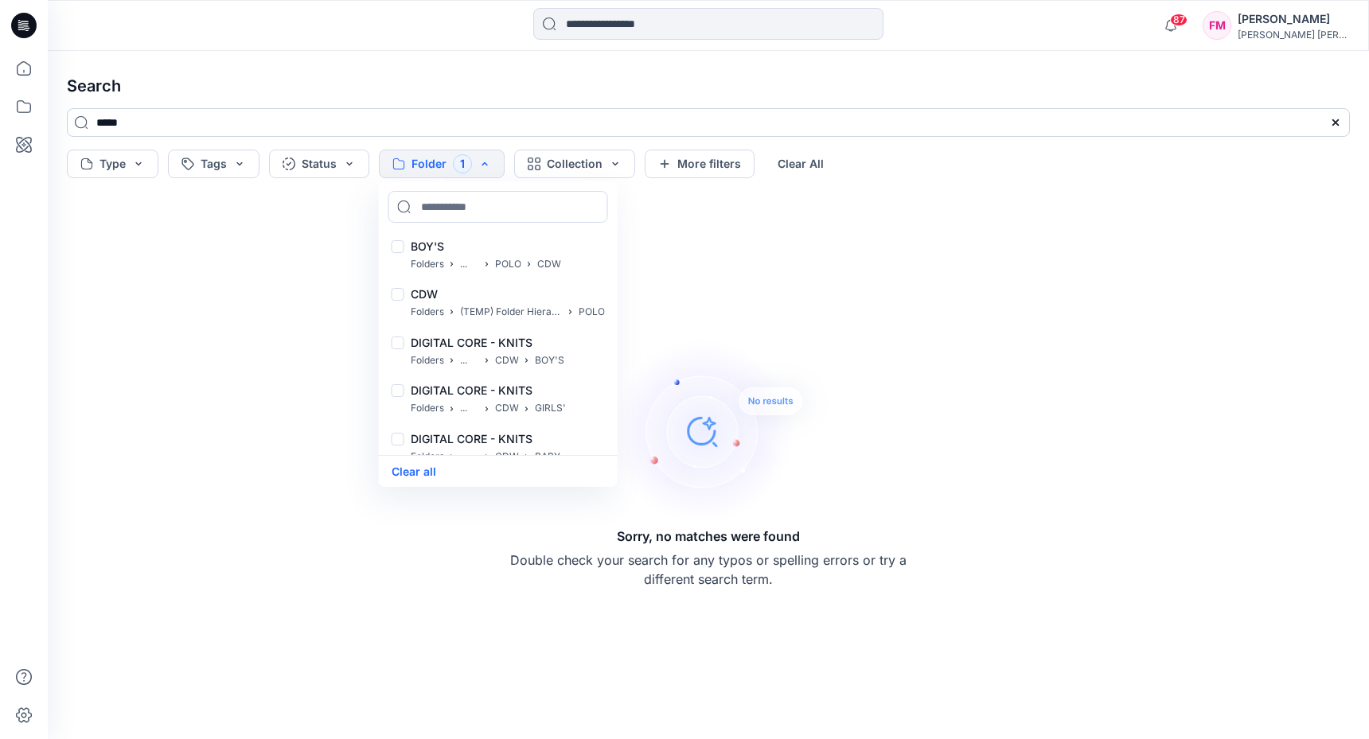
click at [372, 130] on input "*****" at bounding box center [708, 122] width 1283 height 29
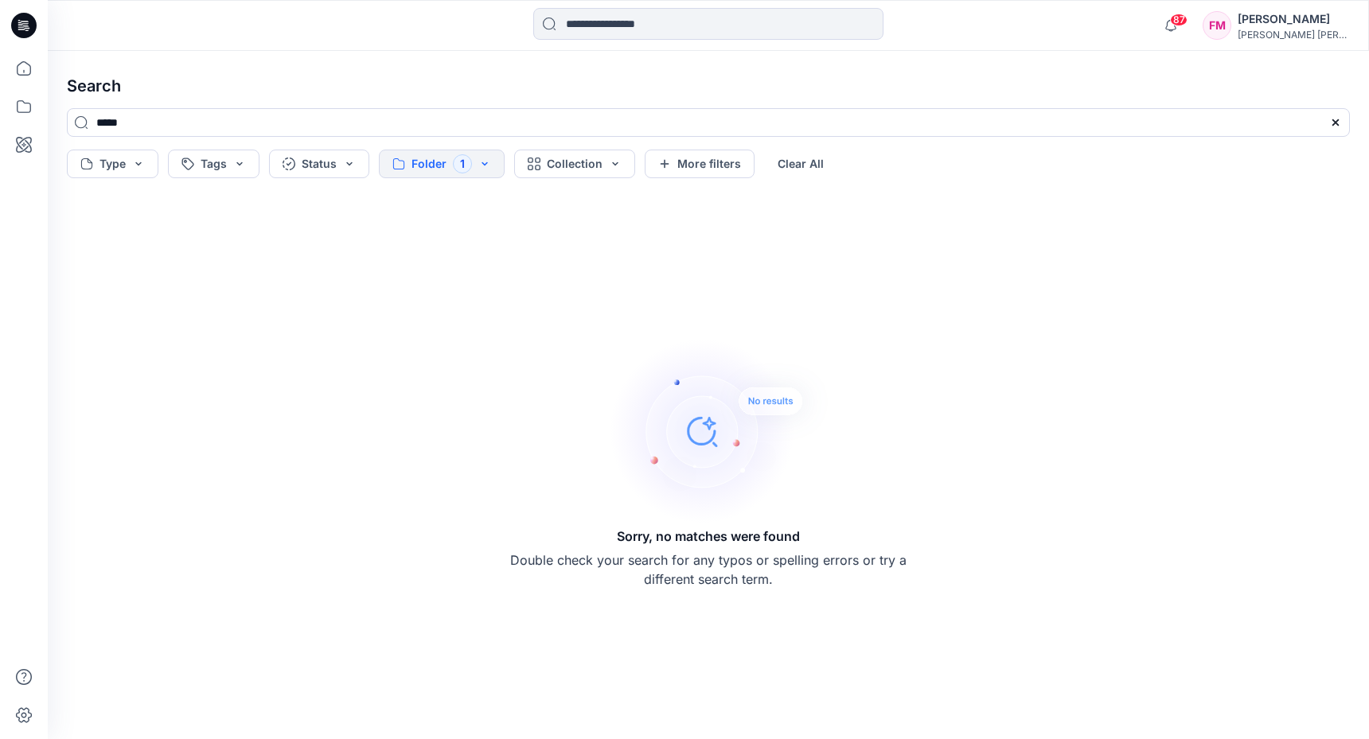
click at [43, 65] on div at bounding box center [24, 369] width 48 height 739
click at [31, 65] on icon at bounding box center [23, 68] width 35 height 35
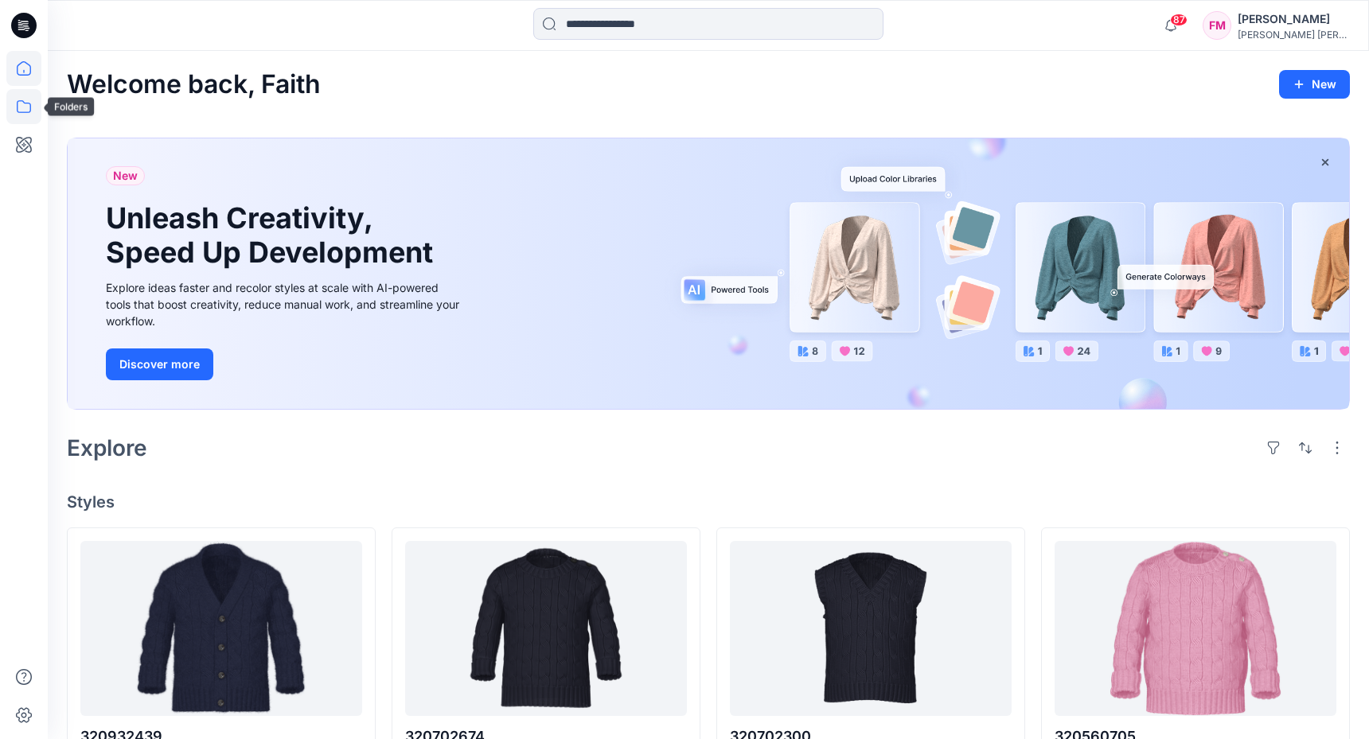
click at [29, 115] on icon at bounding box center [23, 106] width 35 height 35
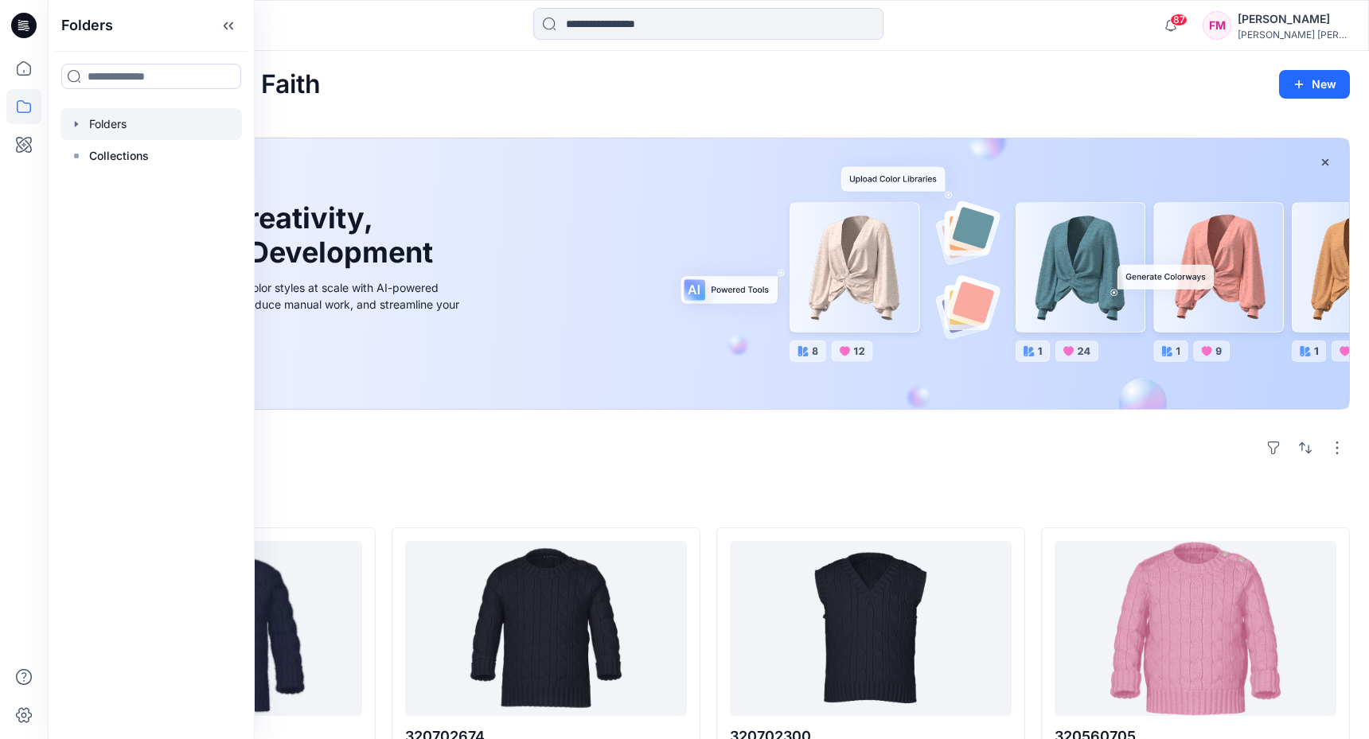
click at [119, 130] on div at bounding box center [150, 124] width 181 height 32
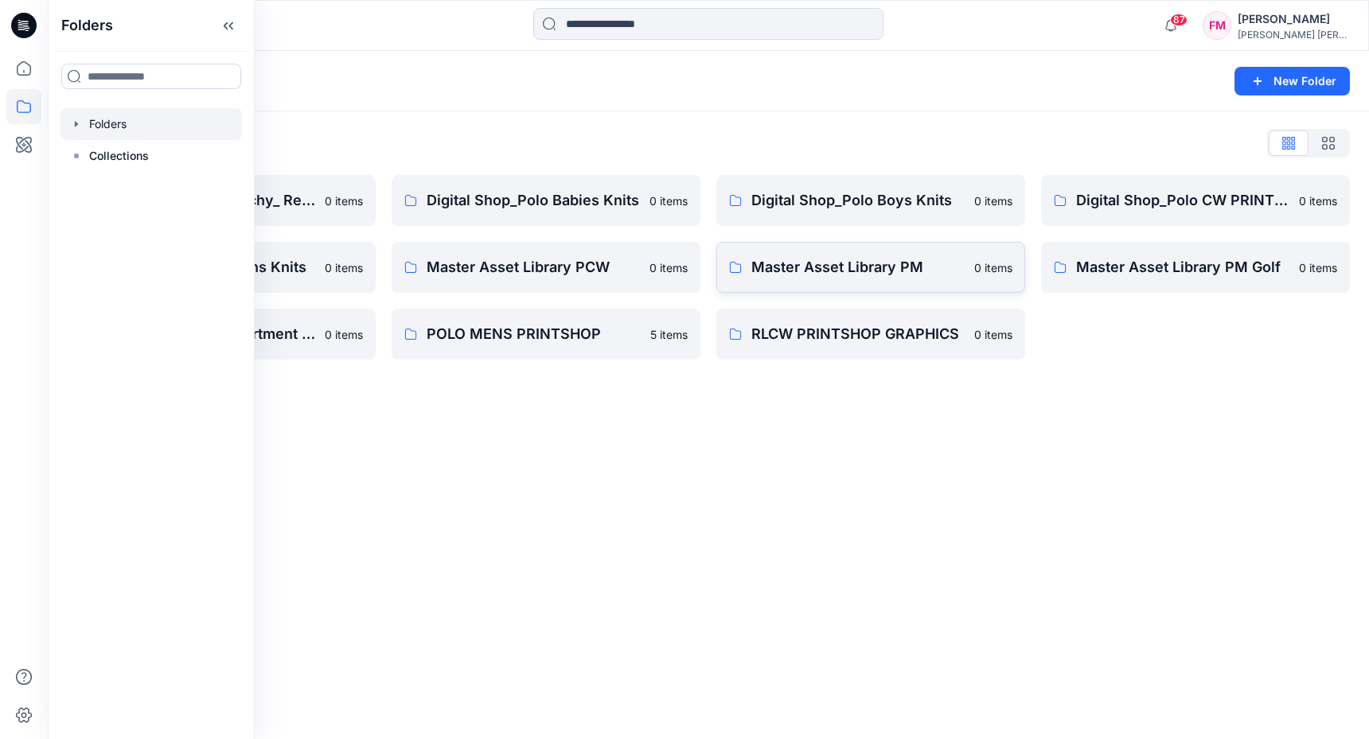
click at [797, 271] on p "Master Asset Library PM" at bounding box center [857, 267] width 213 height 22
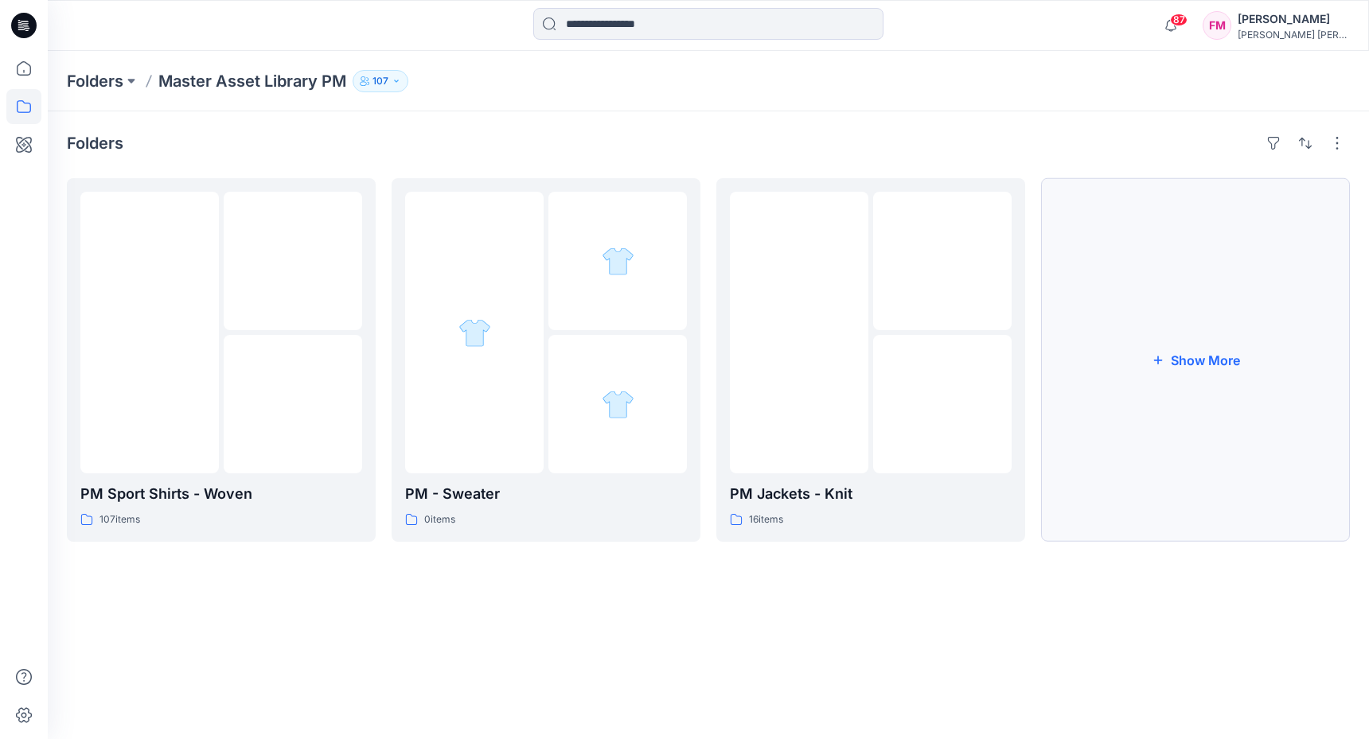
click at [1151, 341] on button "Show More" at bounding box center [1195, 360] width 309 height 364
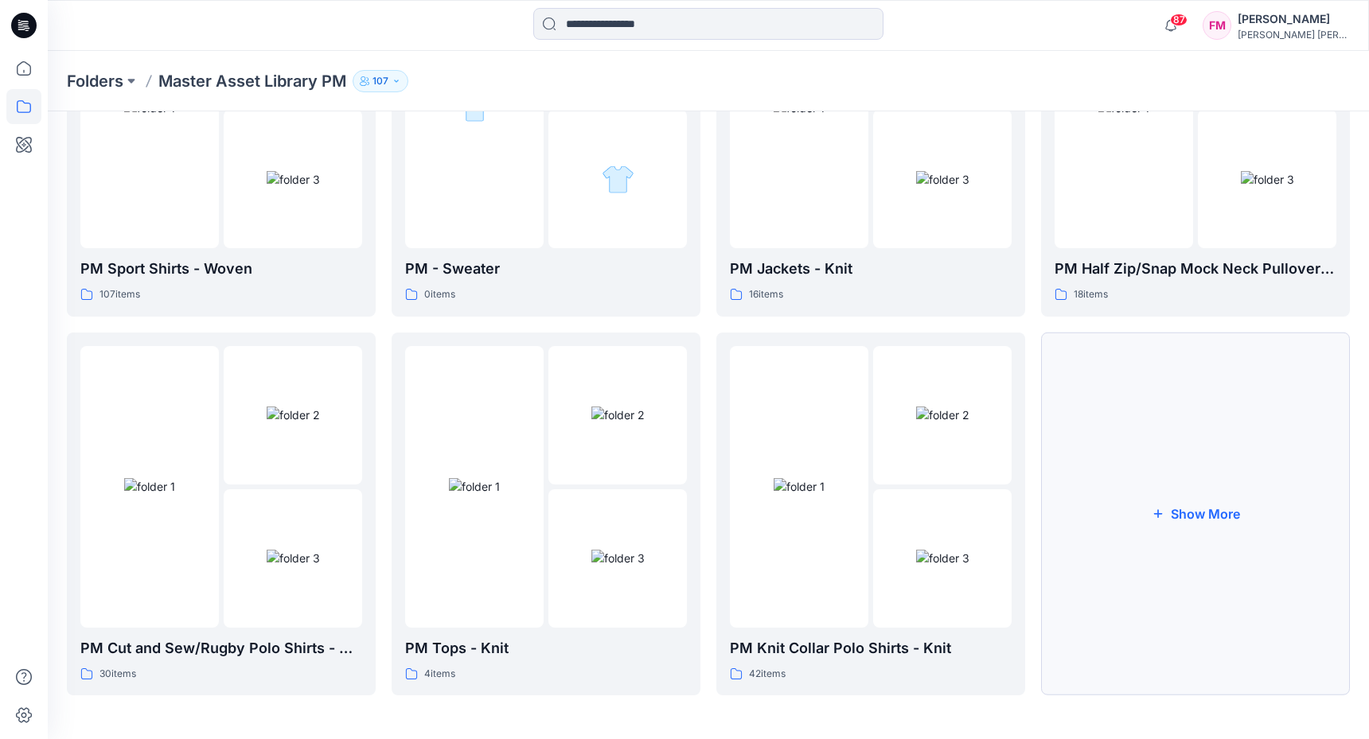
click at [1156, 434] on button "Show More" at bounding box center [1195, 515] width 309 height 364
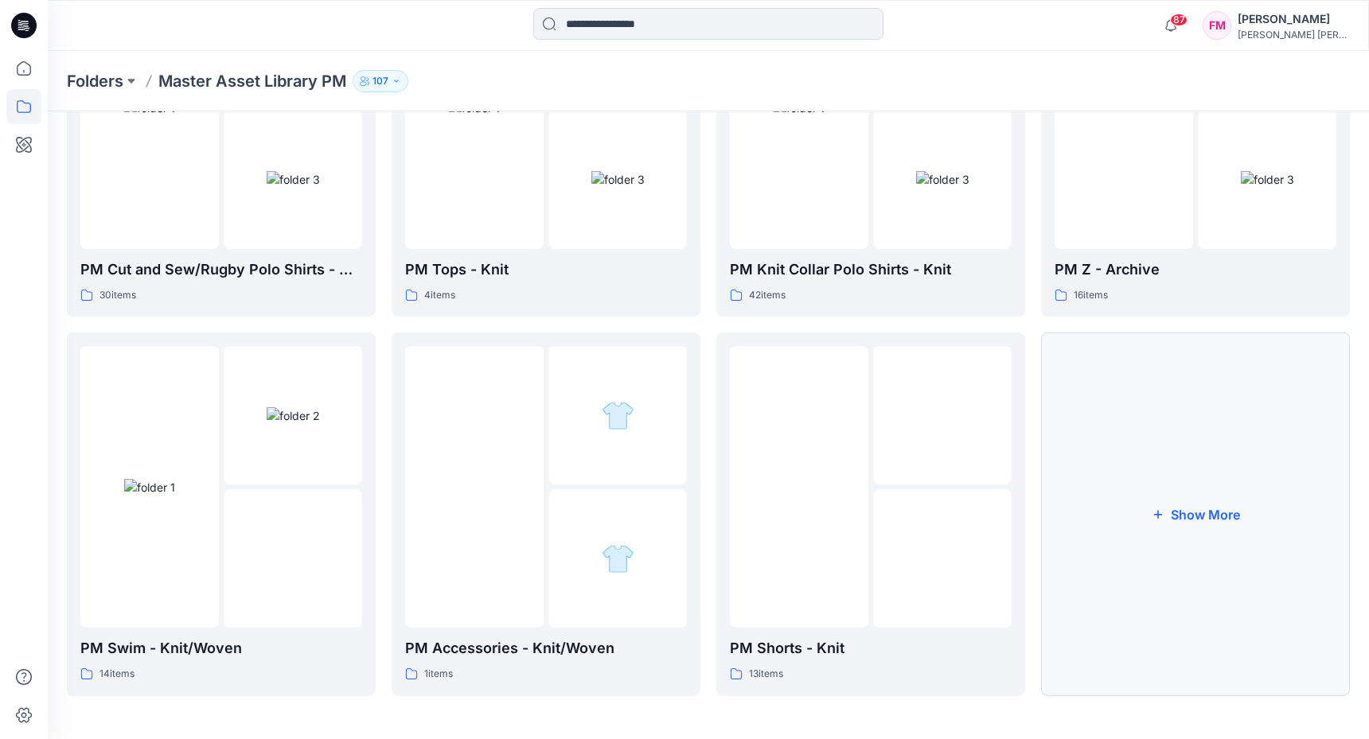
scroll to position [603, 0]
click at [851, 659] on div "PM Shorts - Knit 13 items" at bounding box center [871, 660] width 282 height 45
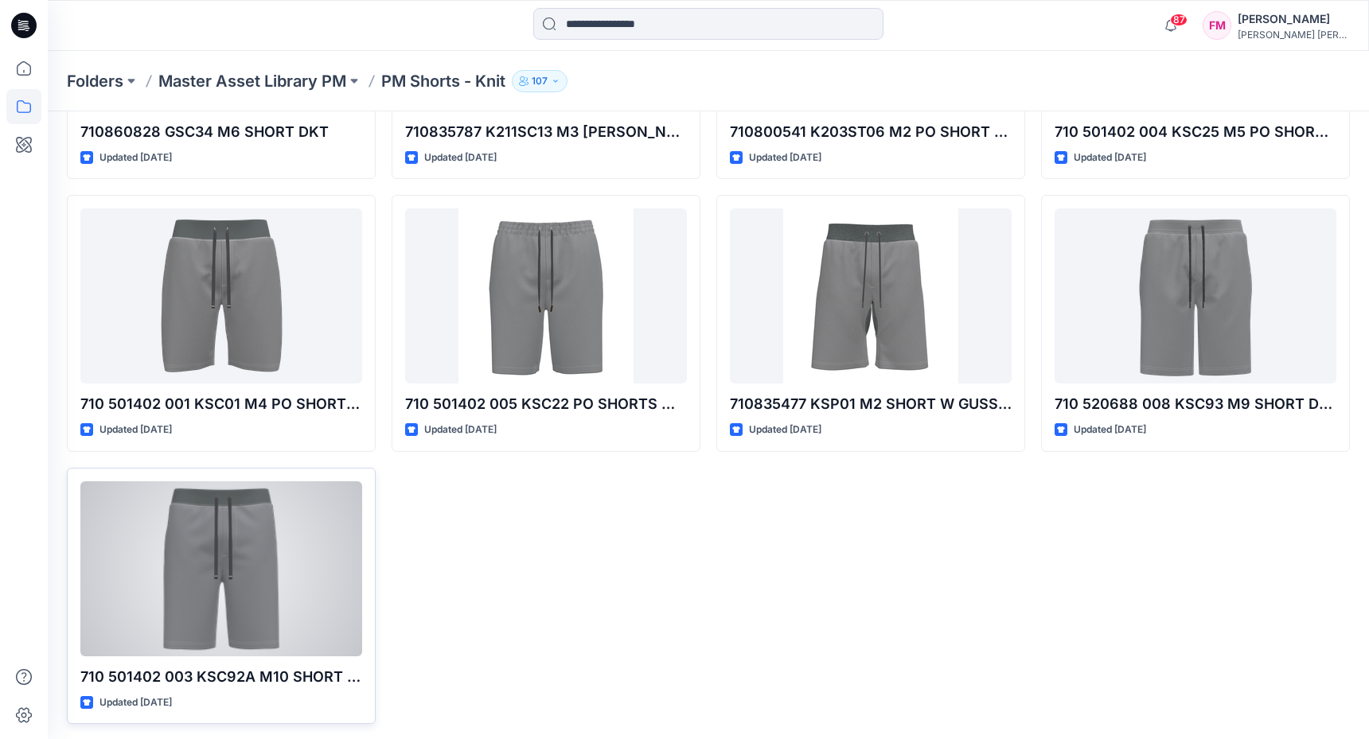
scroll to position [528, 0]
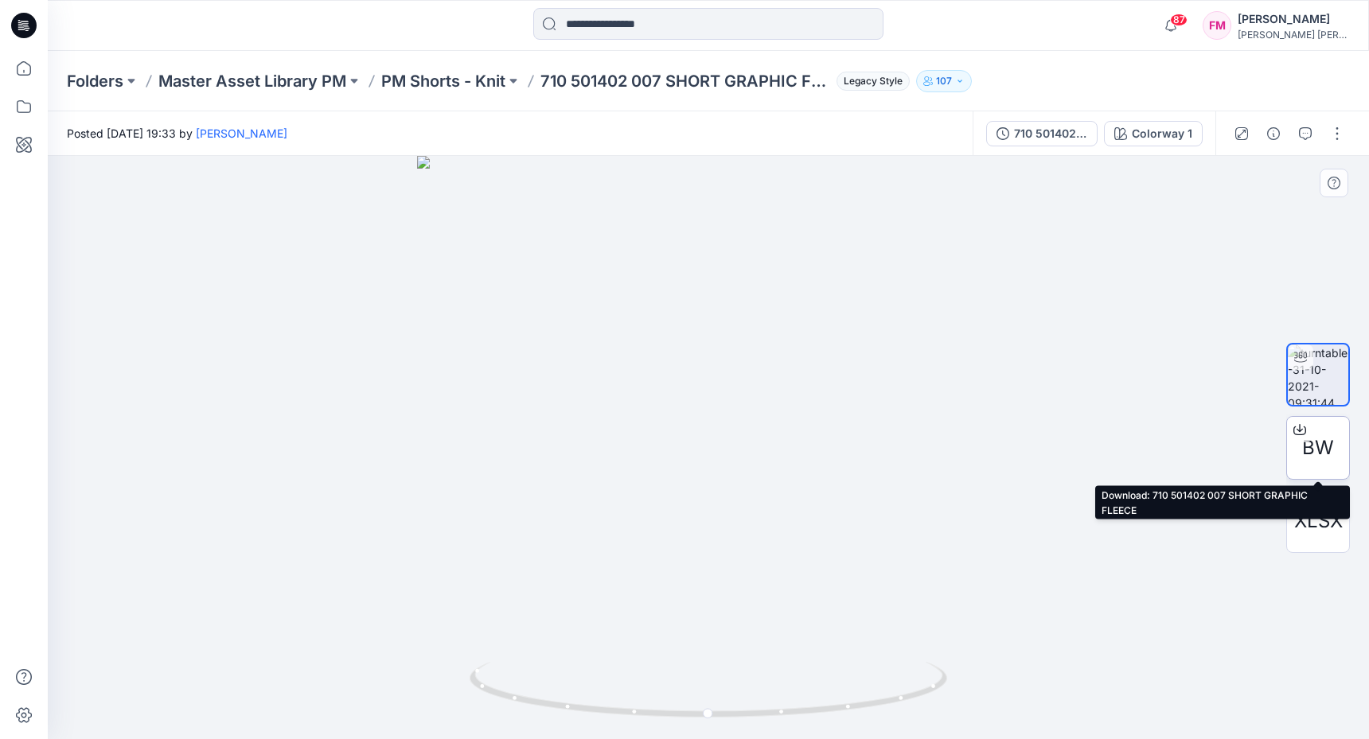
click at [1300, 434] on icon at bounding box center [1299, 429] width 13 height 13
